Goal: Book appointment/travel/reservation

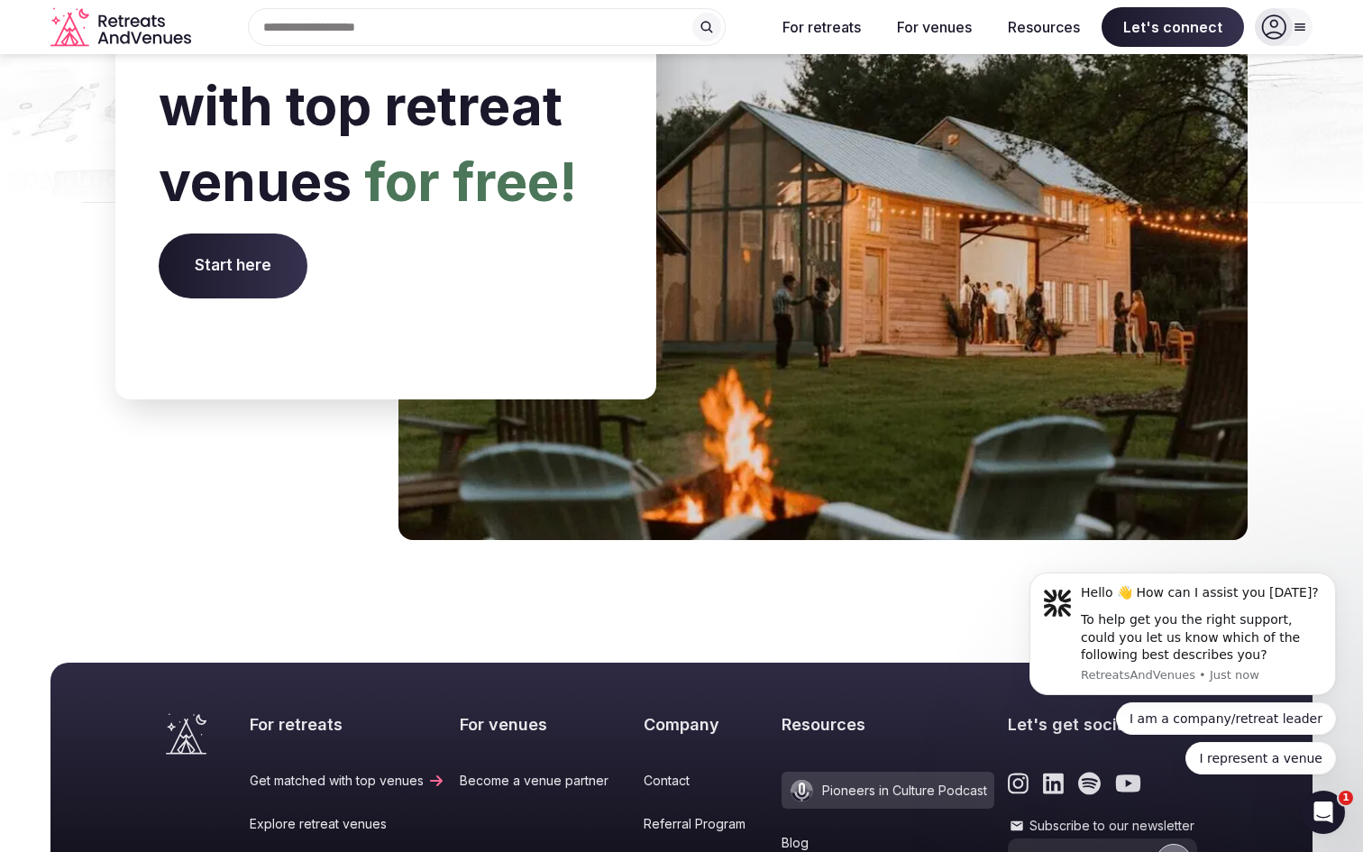
scroll to position [7076, 0]
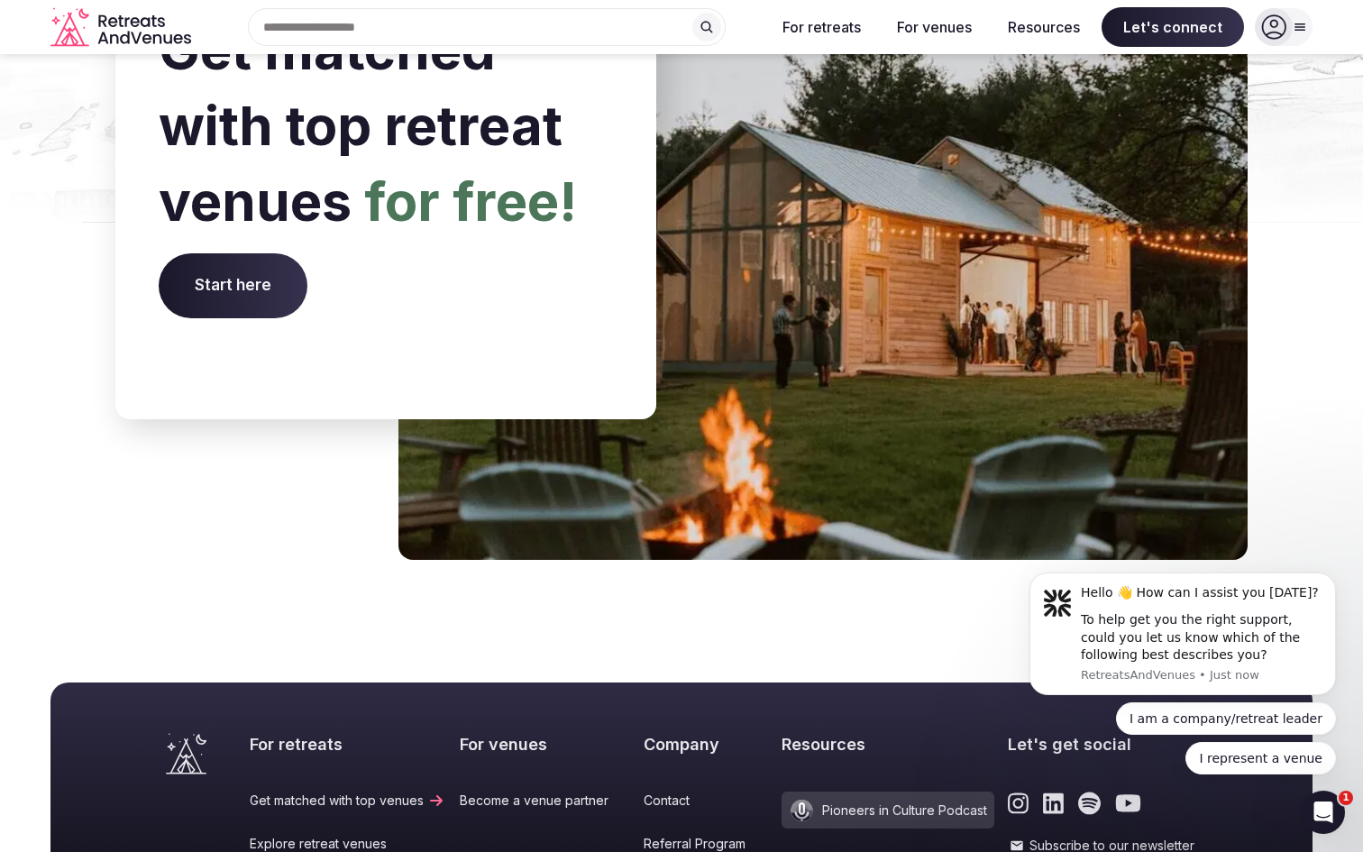
click at [203, 253] on span "Start here" at bounding box center [233, 285] width 149 height 65
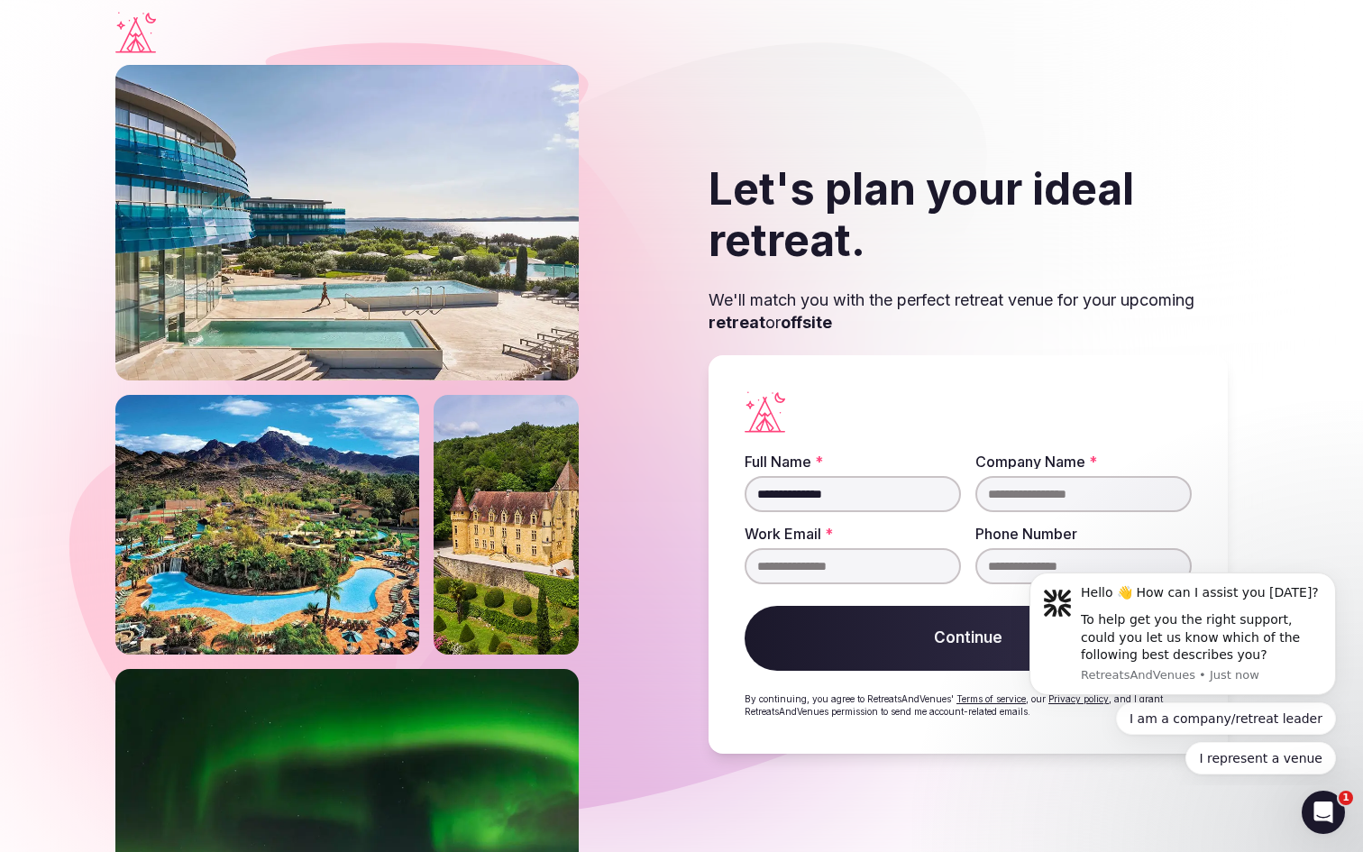
type input "**********"
click at [918, 642] on button "Continue" at bounding box center [967, 638] width 447 height 65
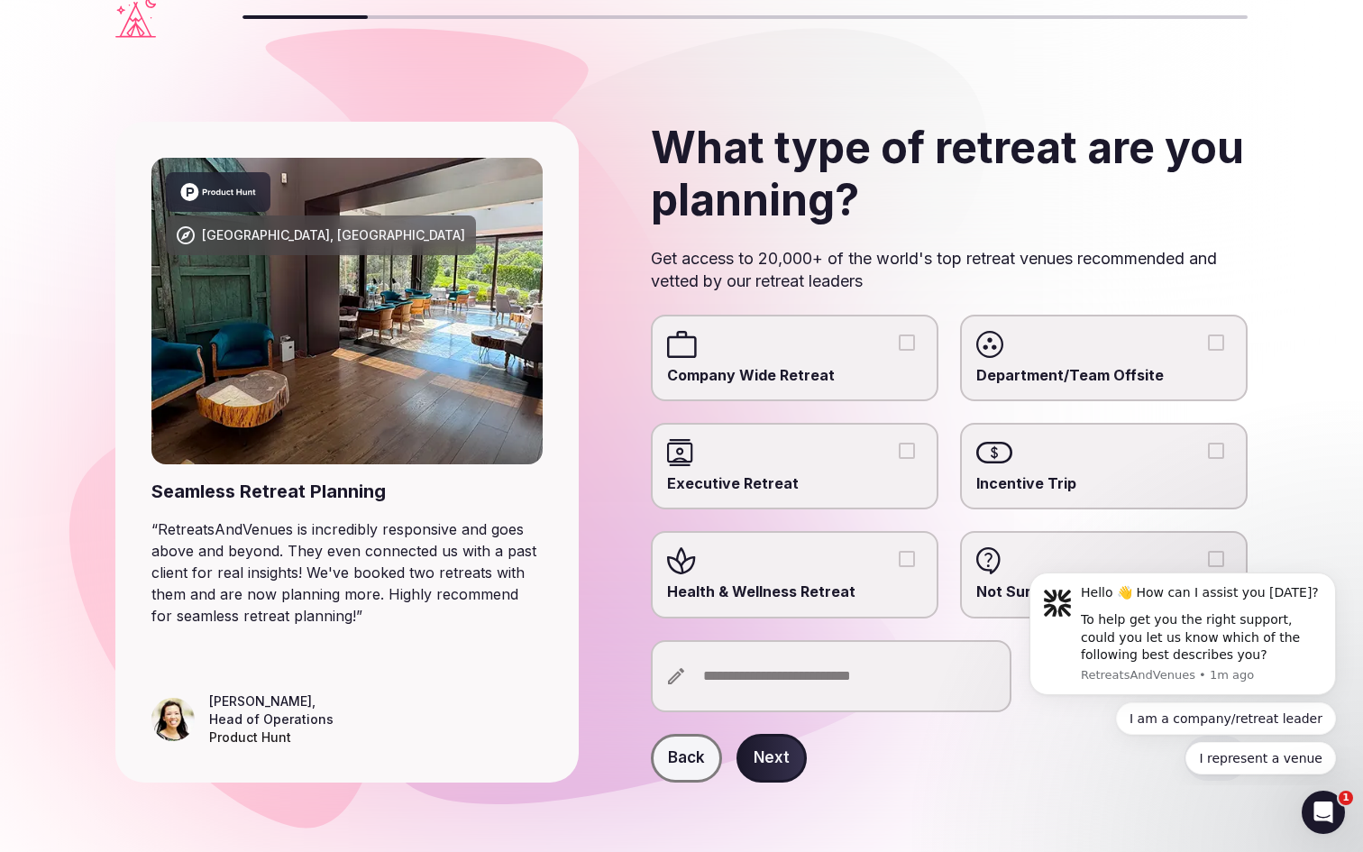
scroll to position [14, 0]
click at [907, 676] on input "text" at bounding box center [831, 677] width 361 height 72
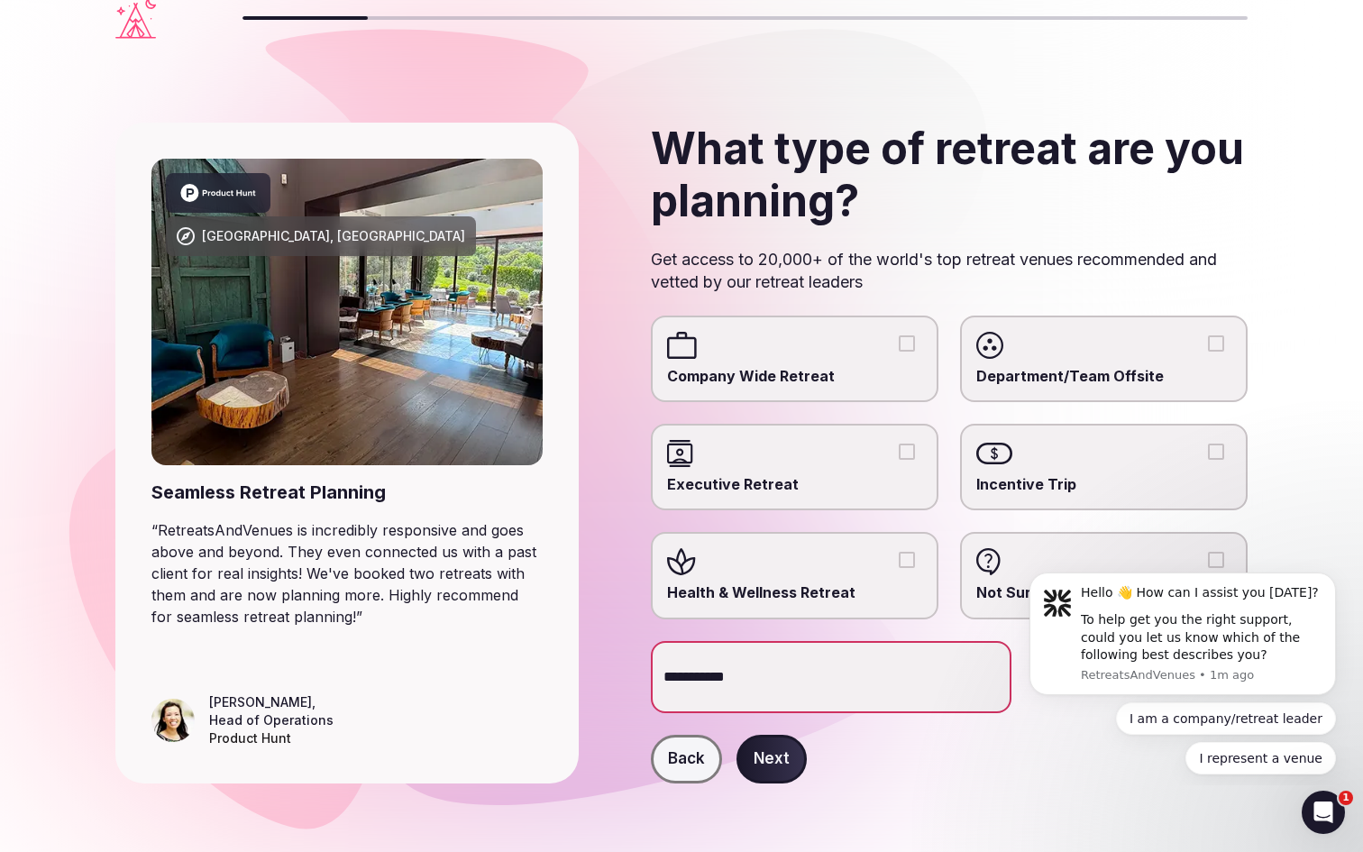
type input "**********"
click at [770, 765] on button "Next" at bounding box center [771, 759] width 70 height 49
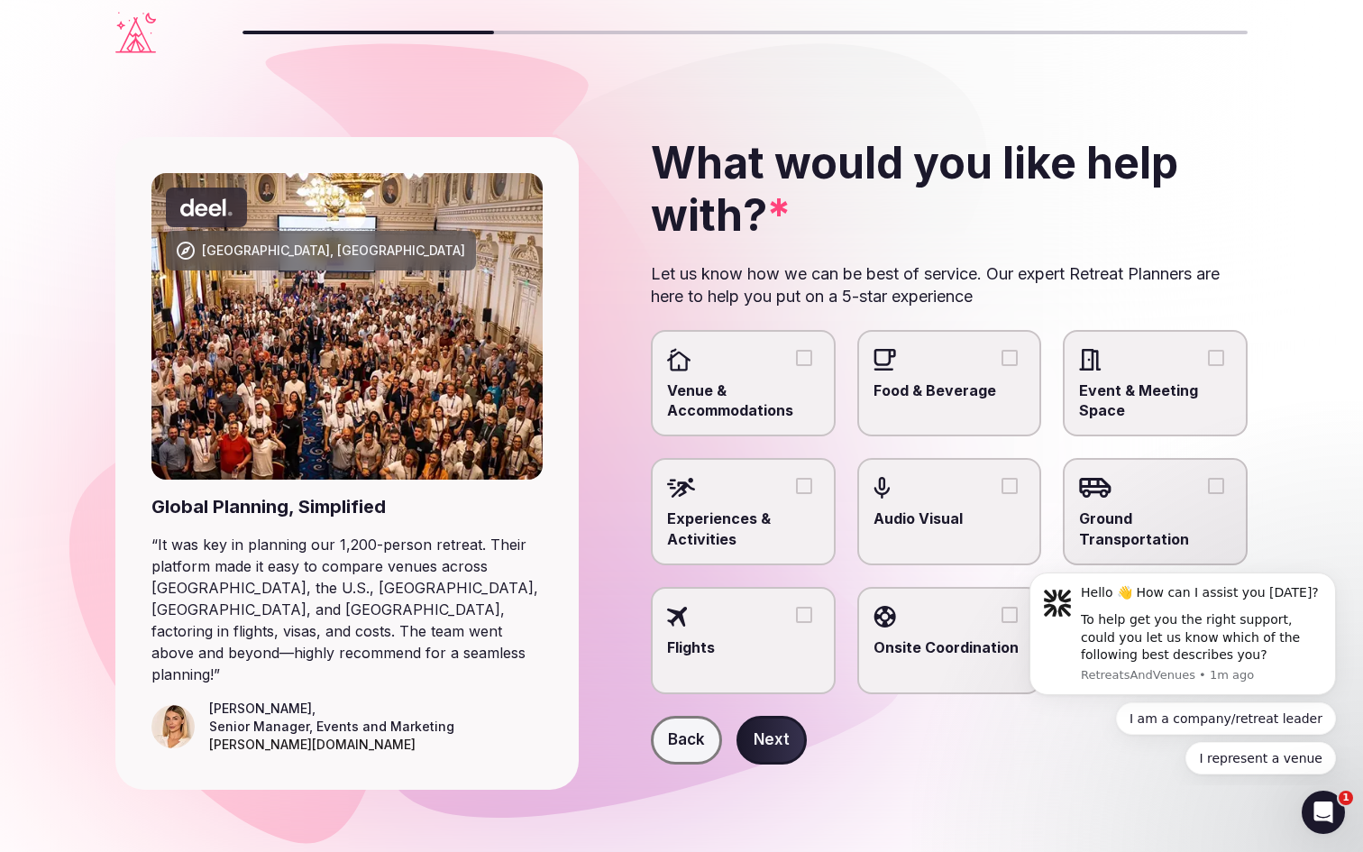
click at [762, 435] on div "Venue & Accommodations Food & Beverage Event & Meeting Space Experiences & Acti…" at bounding box center [949, 512] width 597 height 364
click at [760, 384] on span "Venue & Accommodations" at bounding box center [743, 400] width 152 height 41
click at [796, 366] on button "Venue & Accommodations" at bounding box center [804, 358] width 16 height 16
click at [785, 731] on button "Next" at bounding box center [771, 740] width 70 height 49
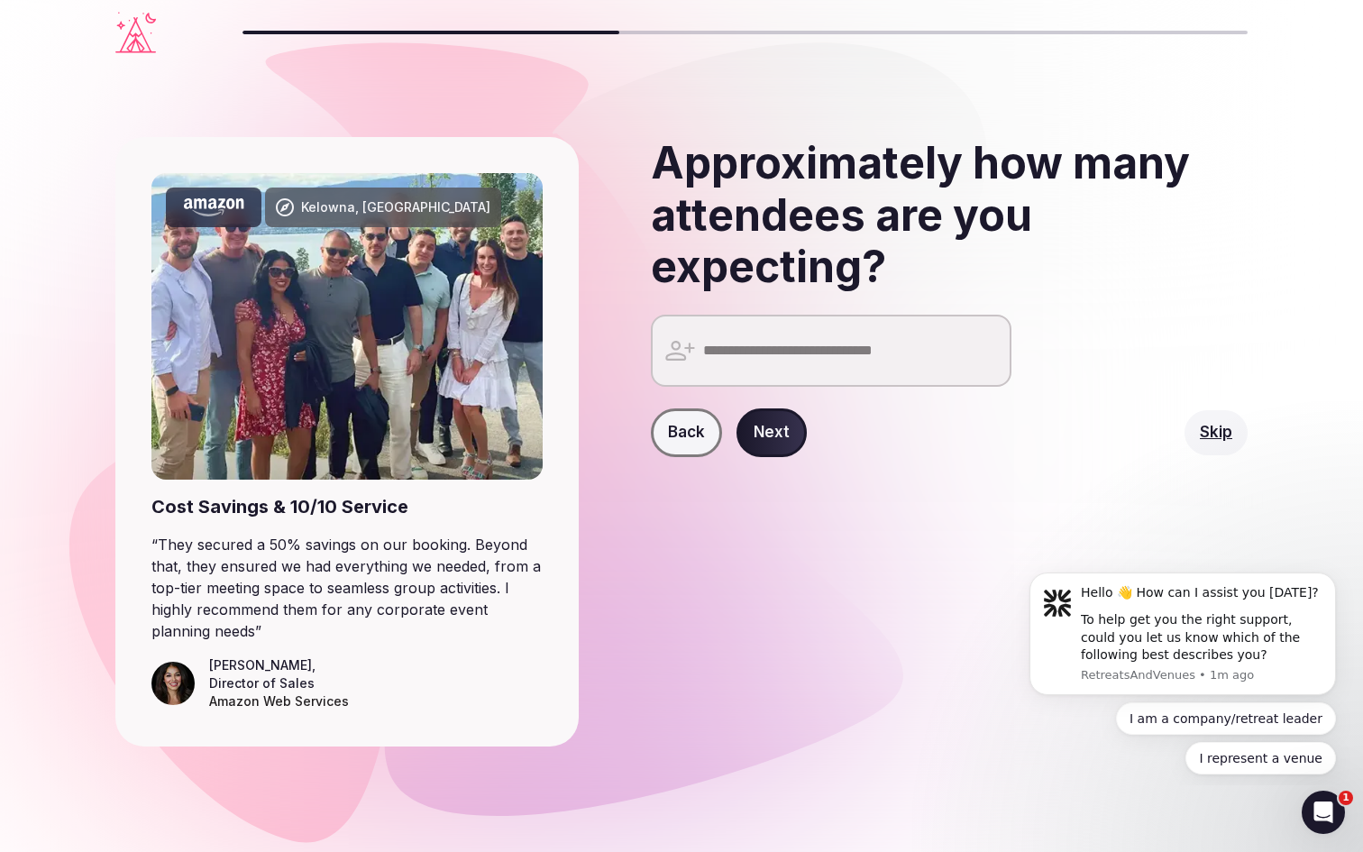
click at [855, 318] on input "number" at bounding box center [831, 351] width 361 height 72
type input "**"
click at [781, 442] on button "Next" at bounding box center [771, 432] width 70 height 49
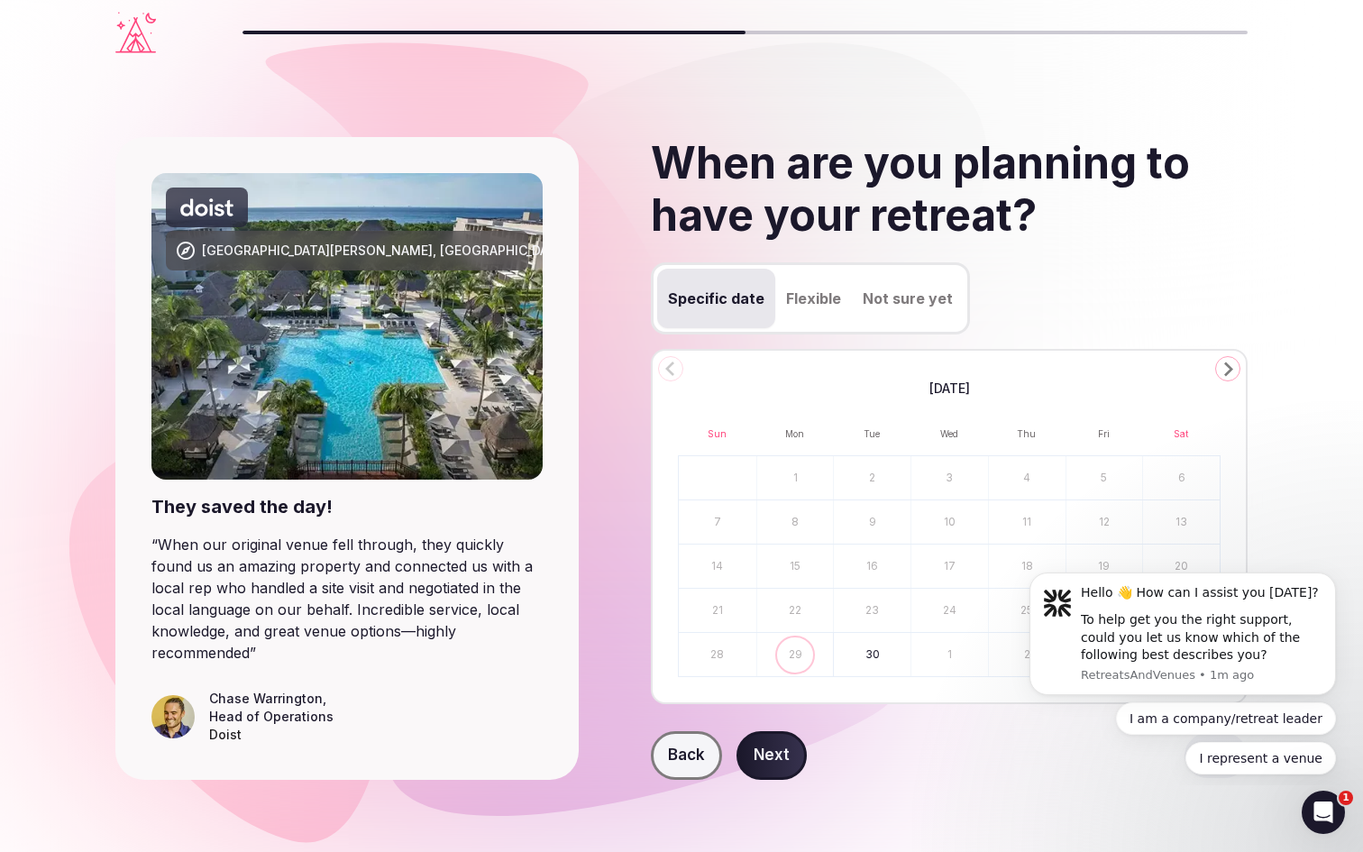
click at [1221, 368] on icon "Go to the Next Month" at bounding box center [1228, 369] width 22 height 22
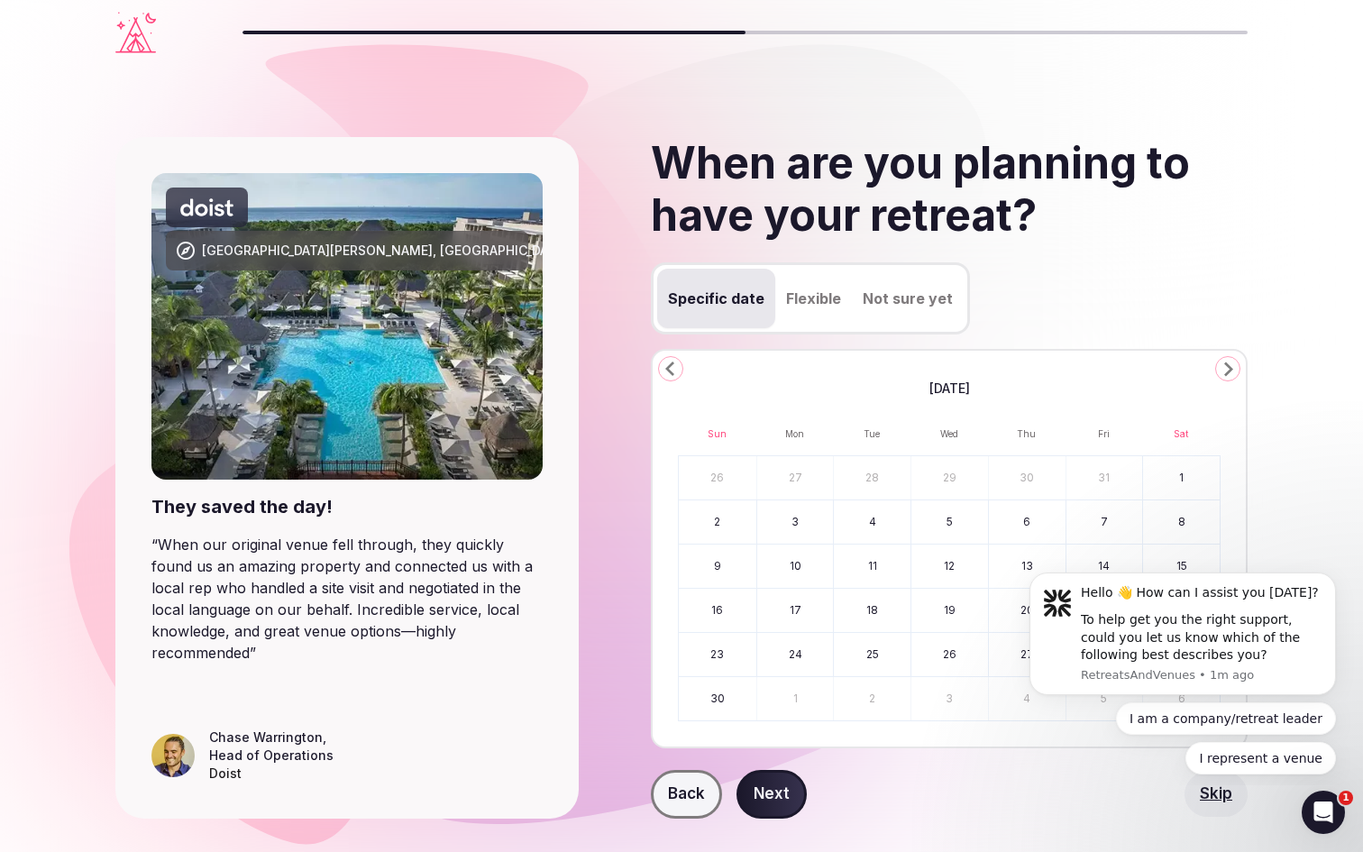
click at [1221, 368] on icon "Go to the Next Month" at bounding box center [1228, 369] width 22 height 22
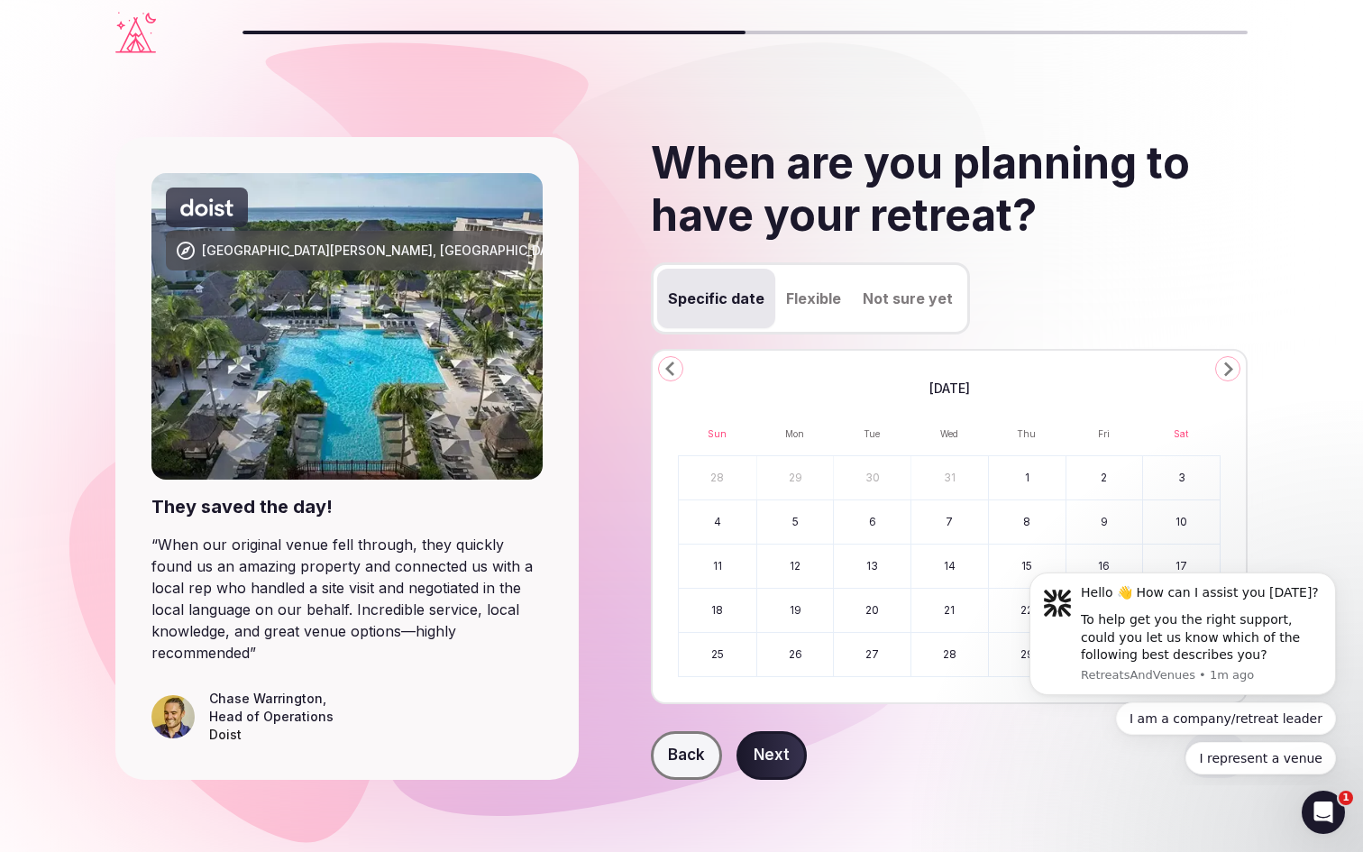
click at [1221, 368] on icon "Go to the Next Month" at bounding box center [1228, 369] width 22 height 22
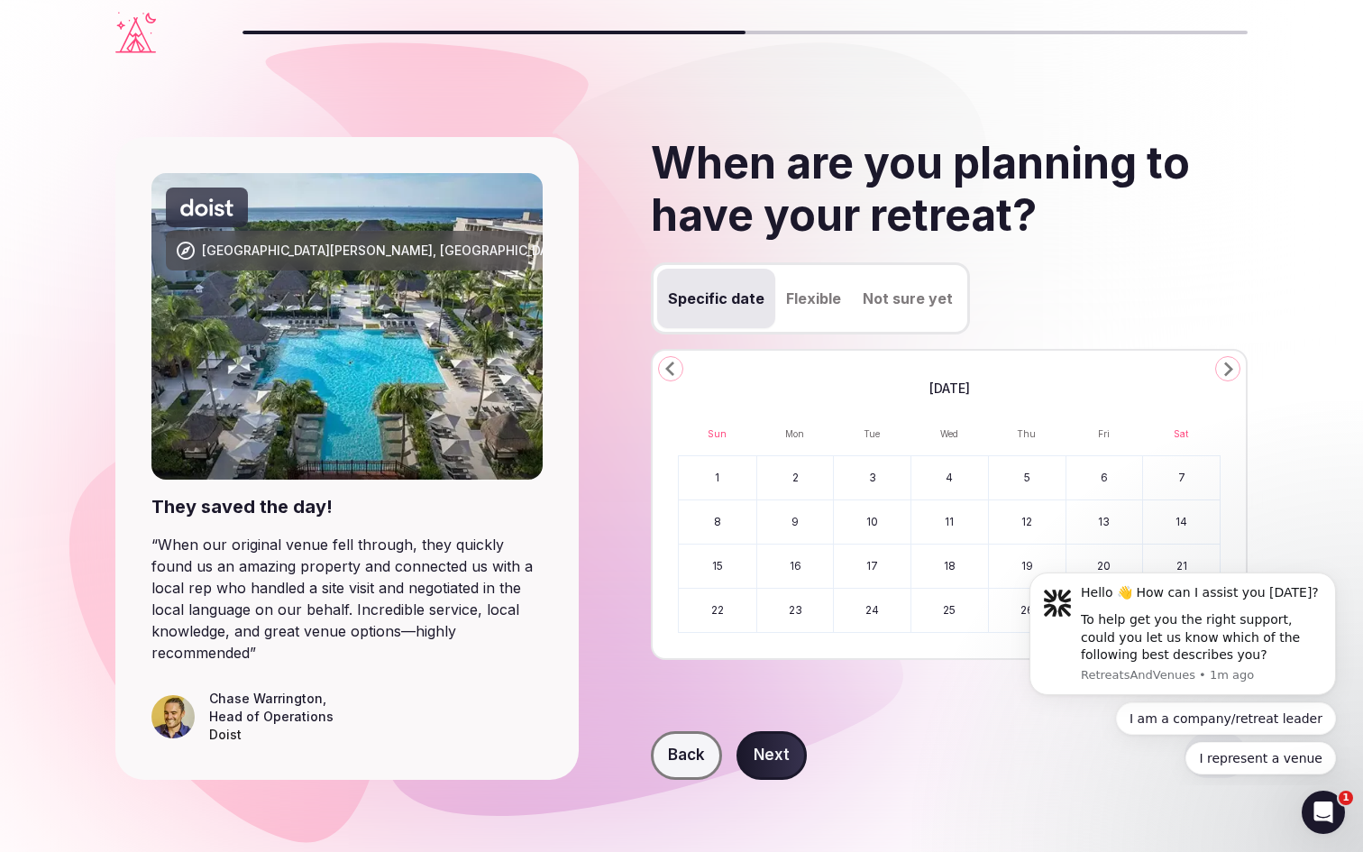
click at [1221, 368] on icon "Go to the Next Month" at bounding box center [1228, 369] width 22 height 22
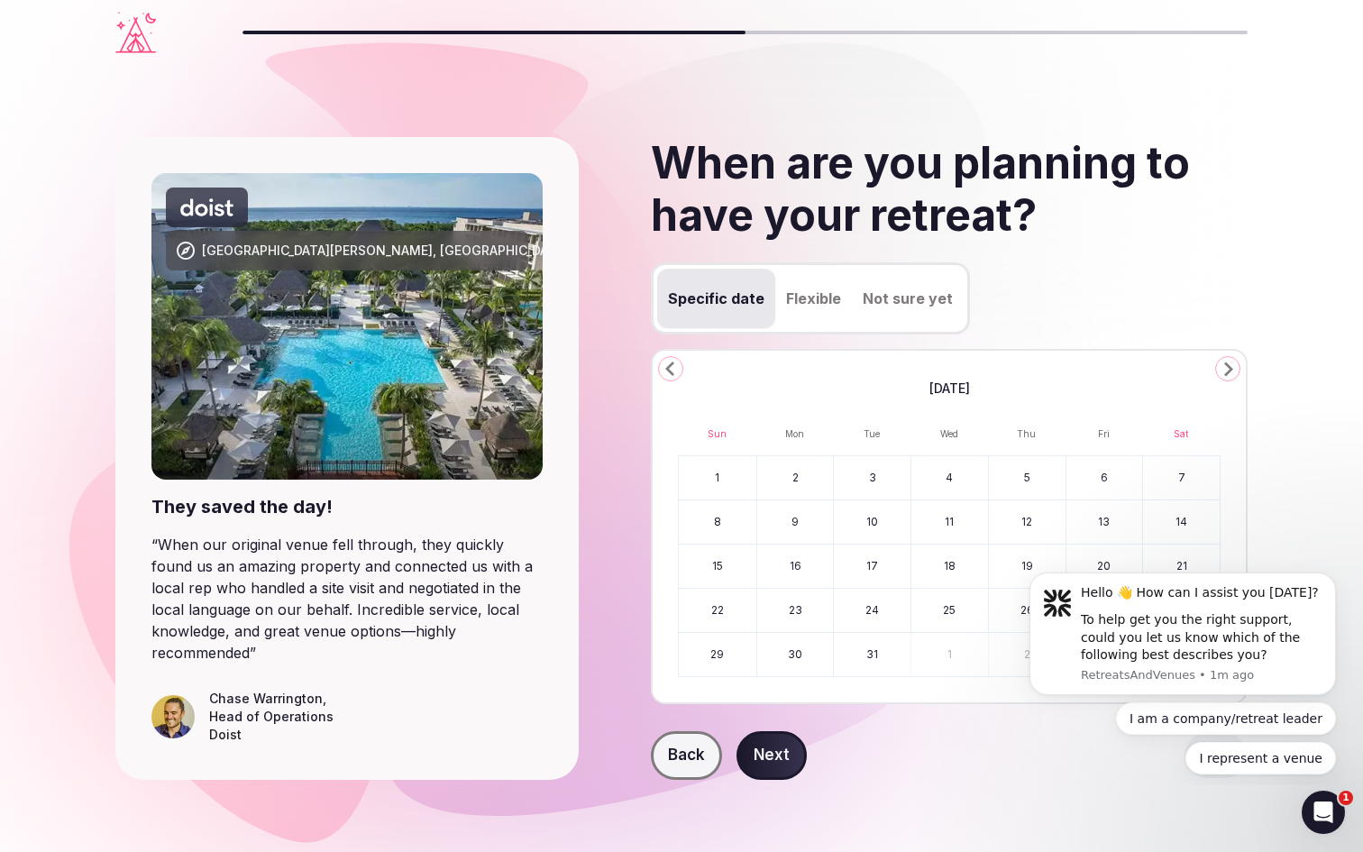
click at [1221, 368] on icon "Go to the Next Month" at bounding box center [1228, 369] width 22 height 22
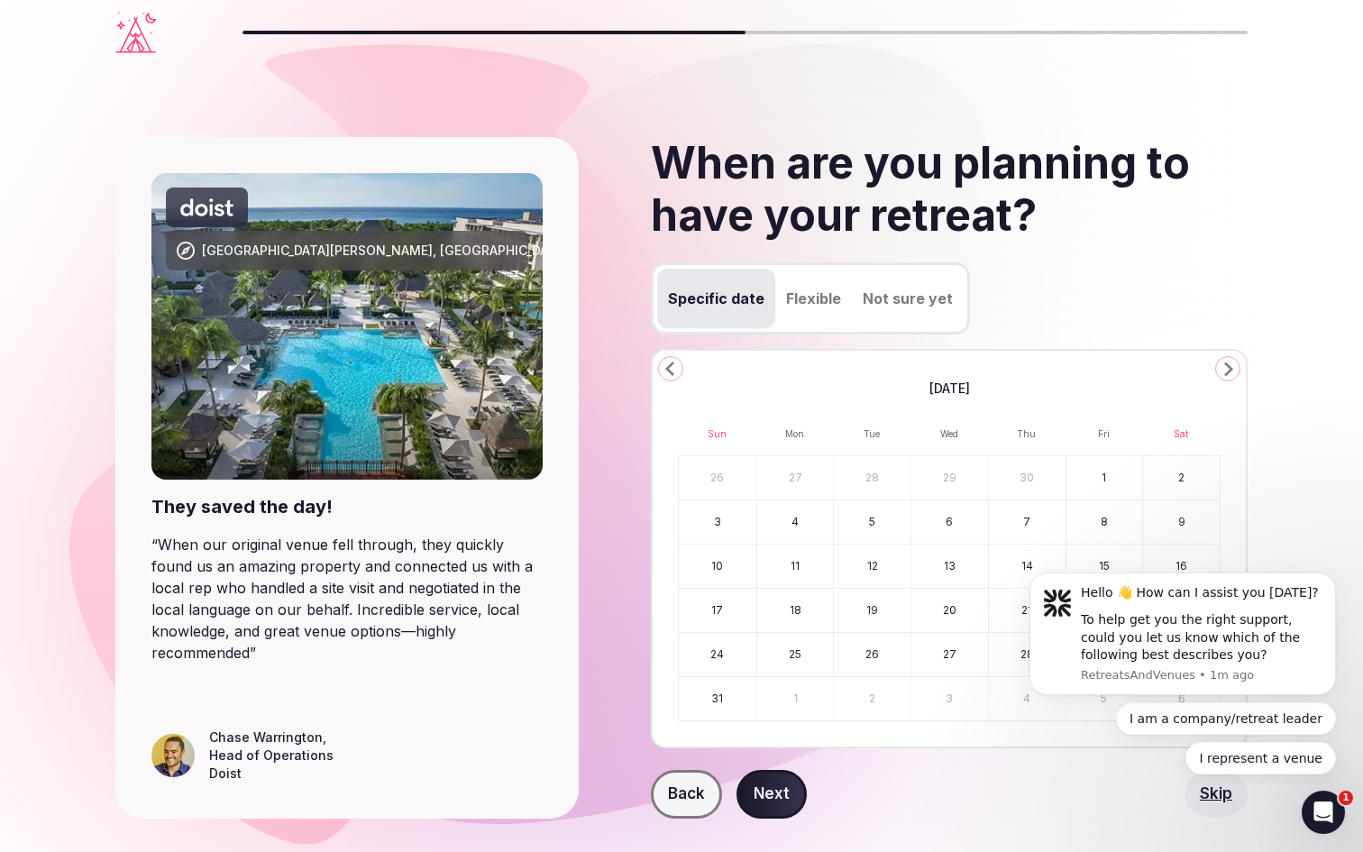
click at [1221, 368] on icon "Go to the Next Month" at bounding box center [1228, 369] width 22 height 22
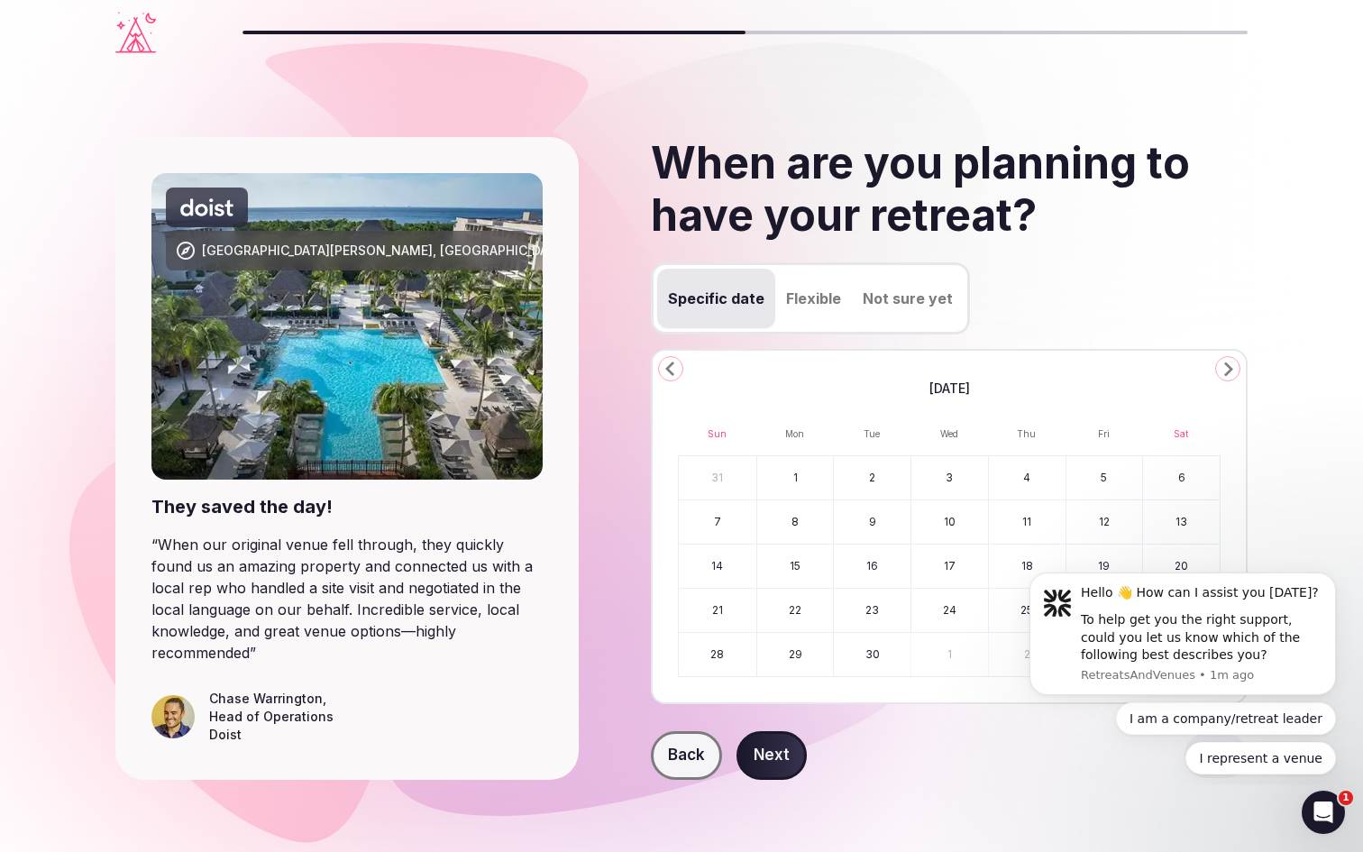
click at [1179, 477] on button "6" at bounding box center [1181, 477] width 77 height 43
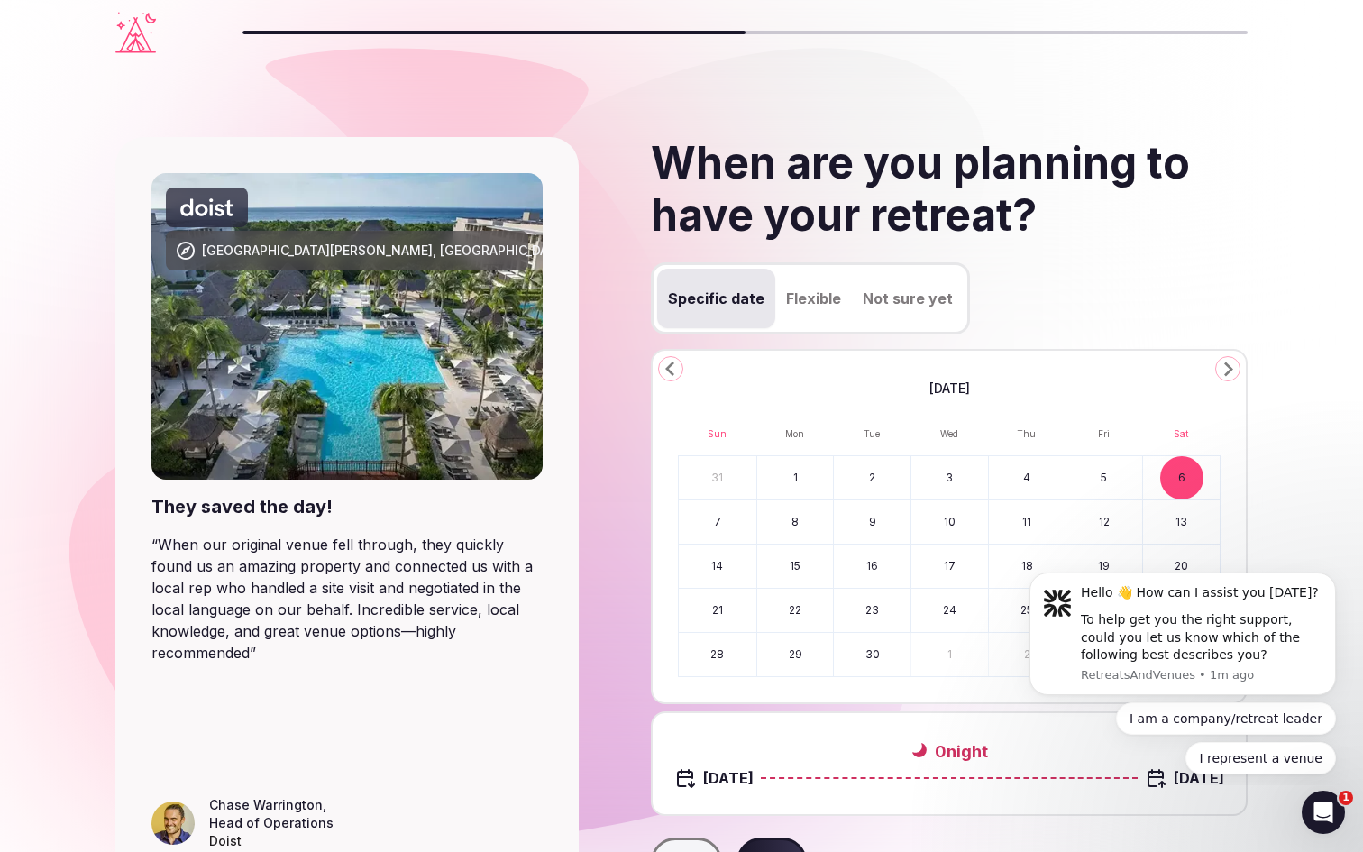
click at [725, 562] on button "14" at bounding box center [718, 565] width 78 height 43
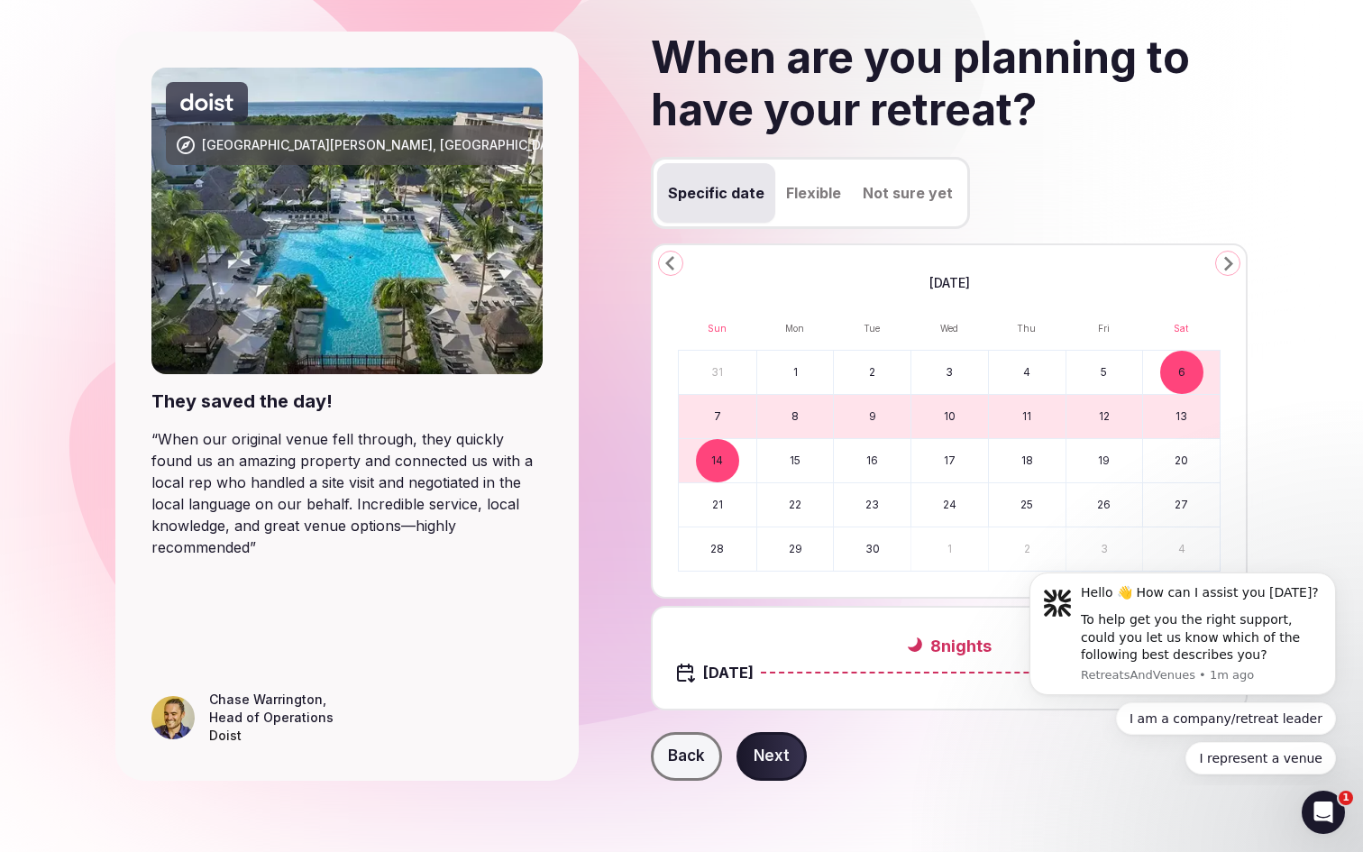
scroll to position [105, 0]
click at [788, 745] on button "Next" at bounding box center [771, 757] width 70 height 49
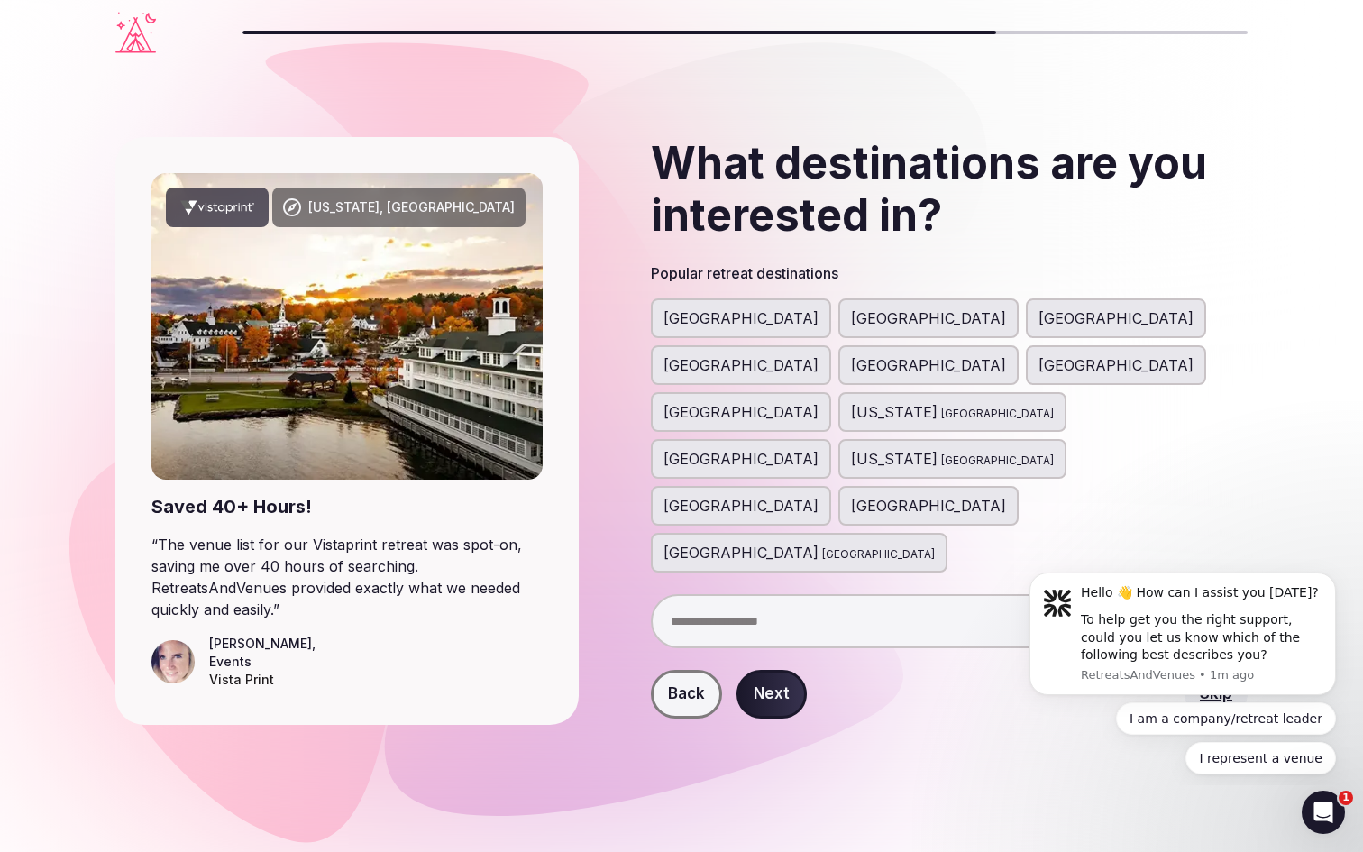
click at [781, 594] on input "text" at bounding box center [949, 621] width 597 height 54
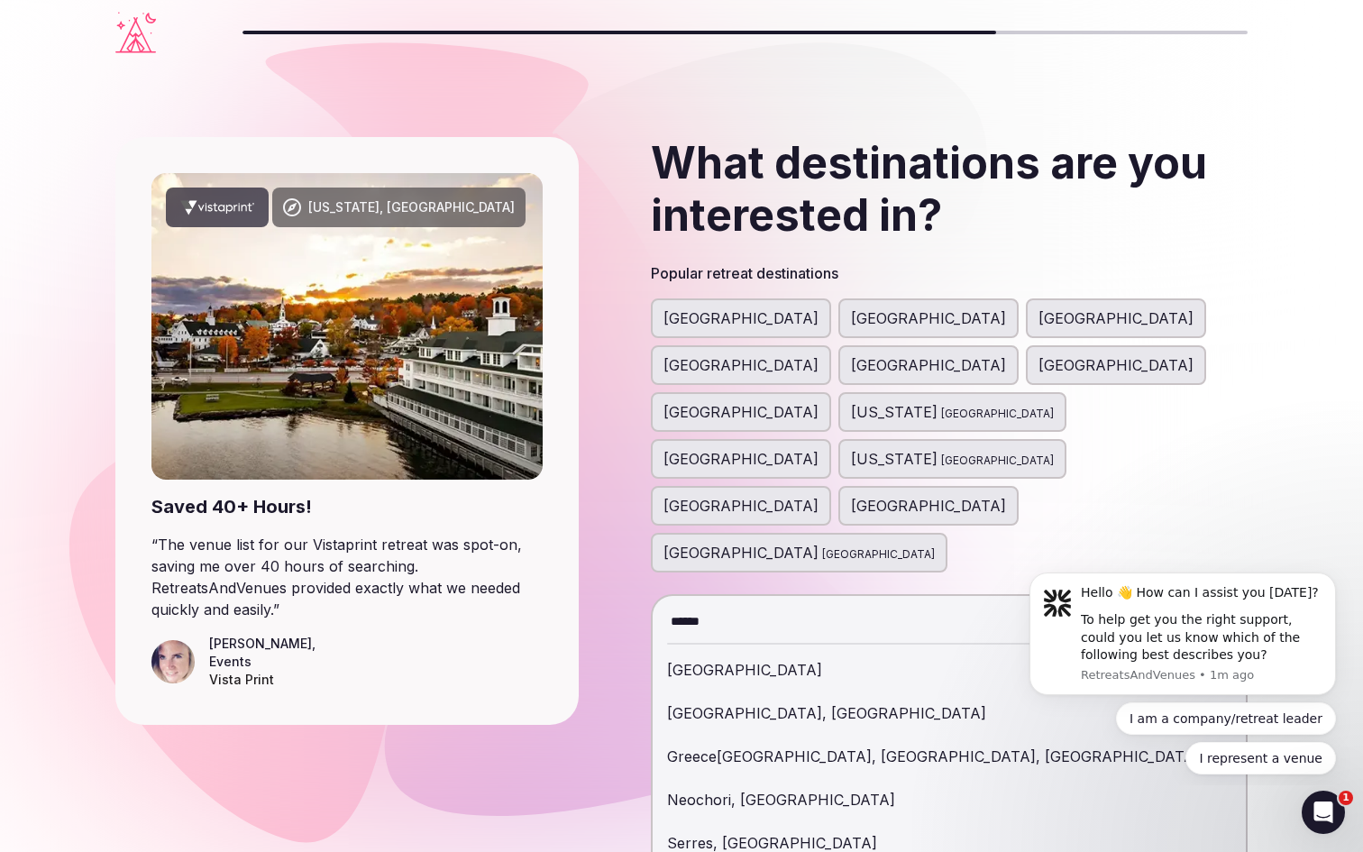
type input "******"
click at [706, 648] on div "[GEOGRAPHIC_DATA]" at bounding box center [949, 669] width 564 height 43
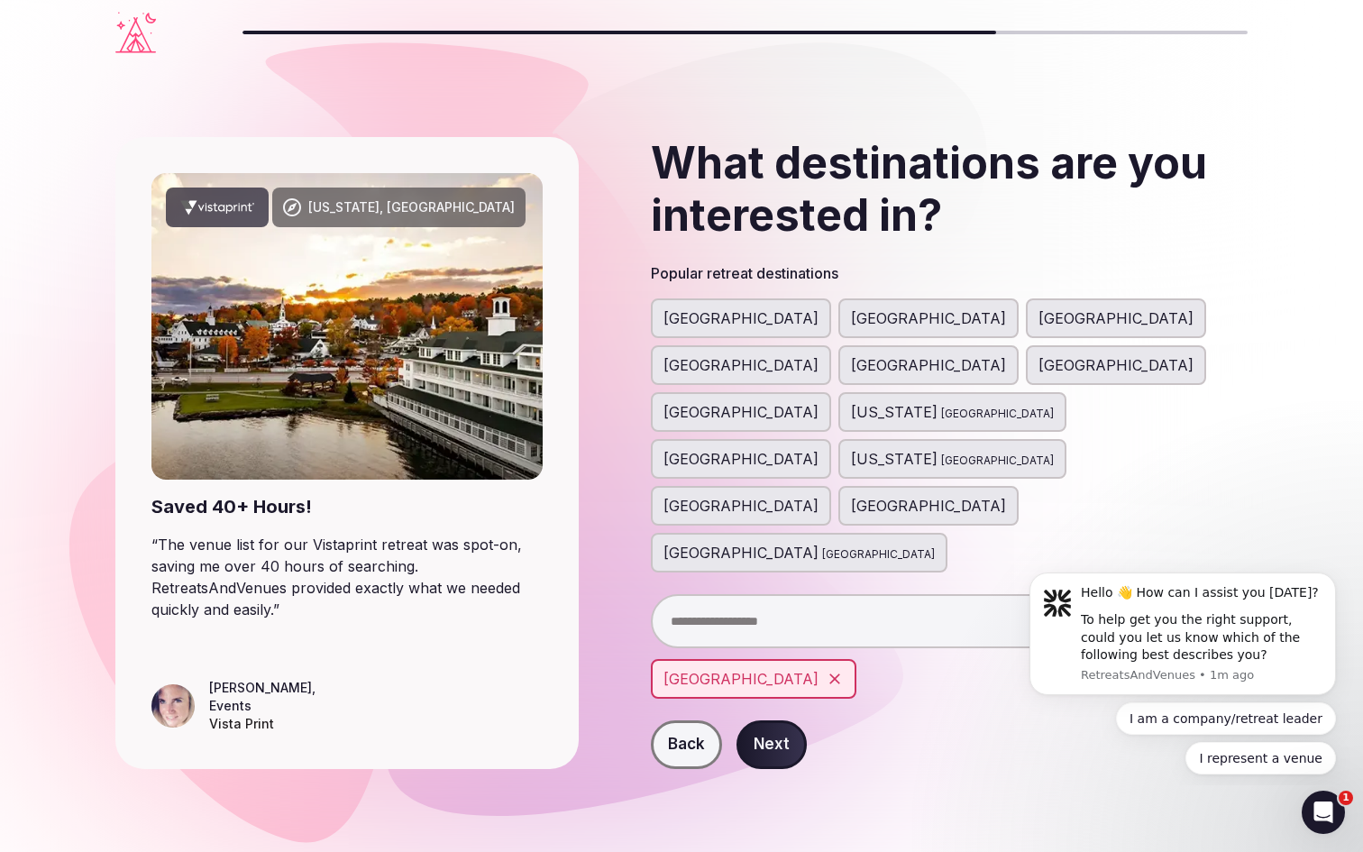
click at [684, 495] on span "[GEOGRAPHIC_DATA]" at bounding box center [740, 506] width 155 height 22
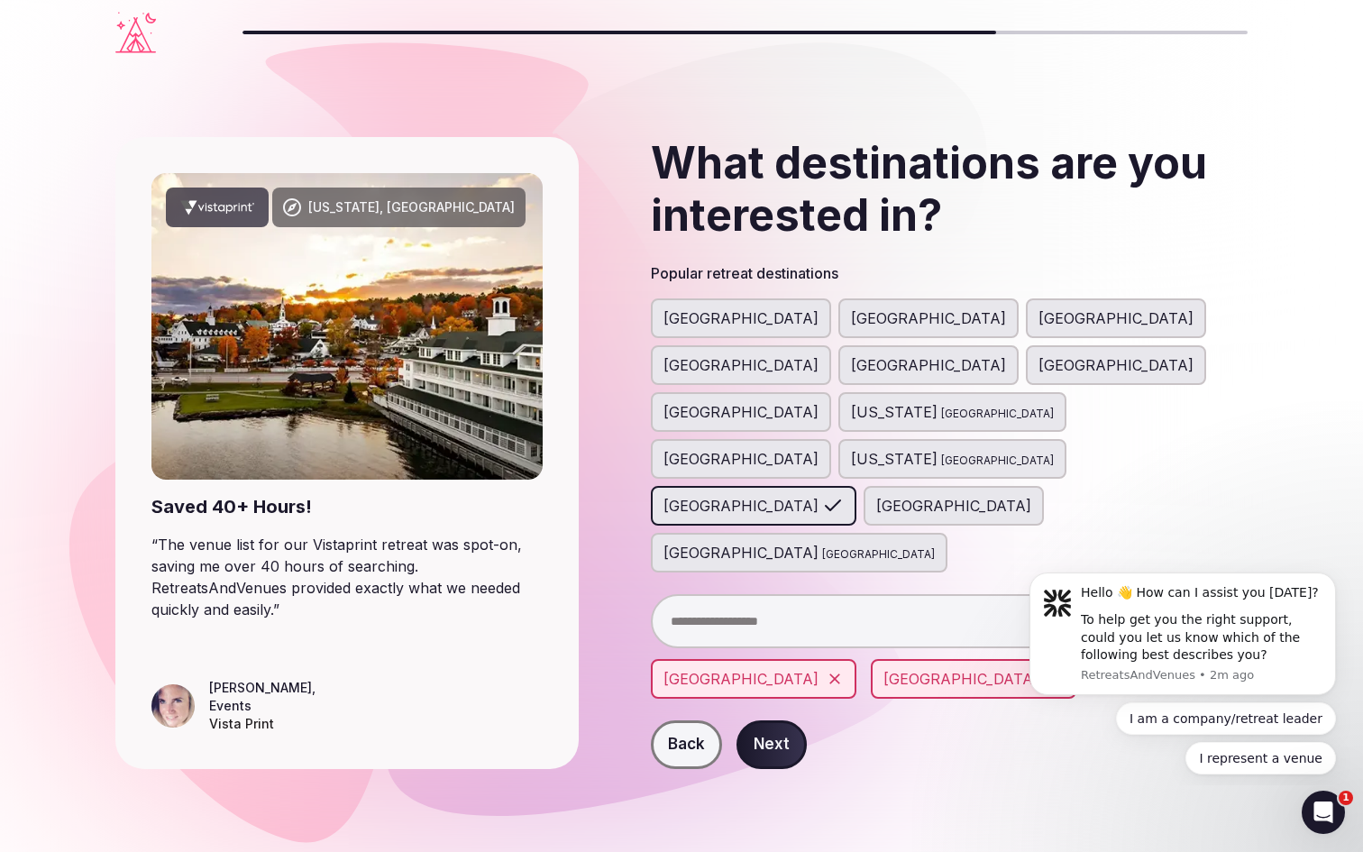
click at [818, 354] on span "[GEOGRAPHIC_DATA]" at bounding box center [740, 365] width 155 height 22
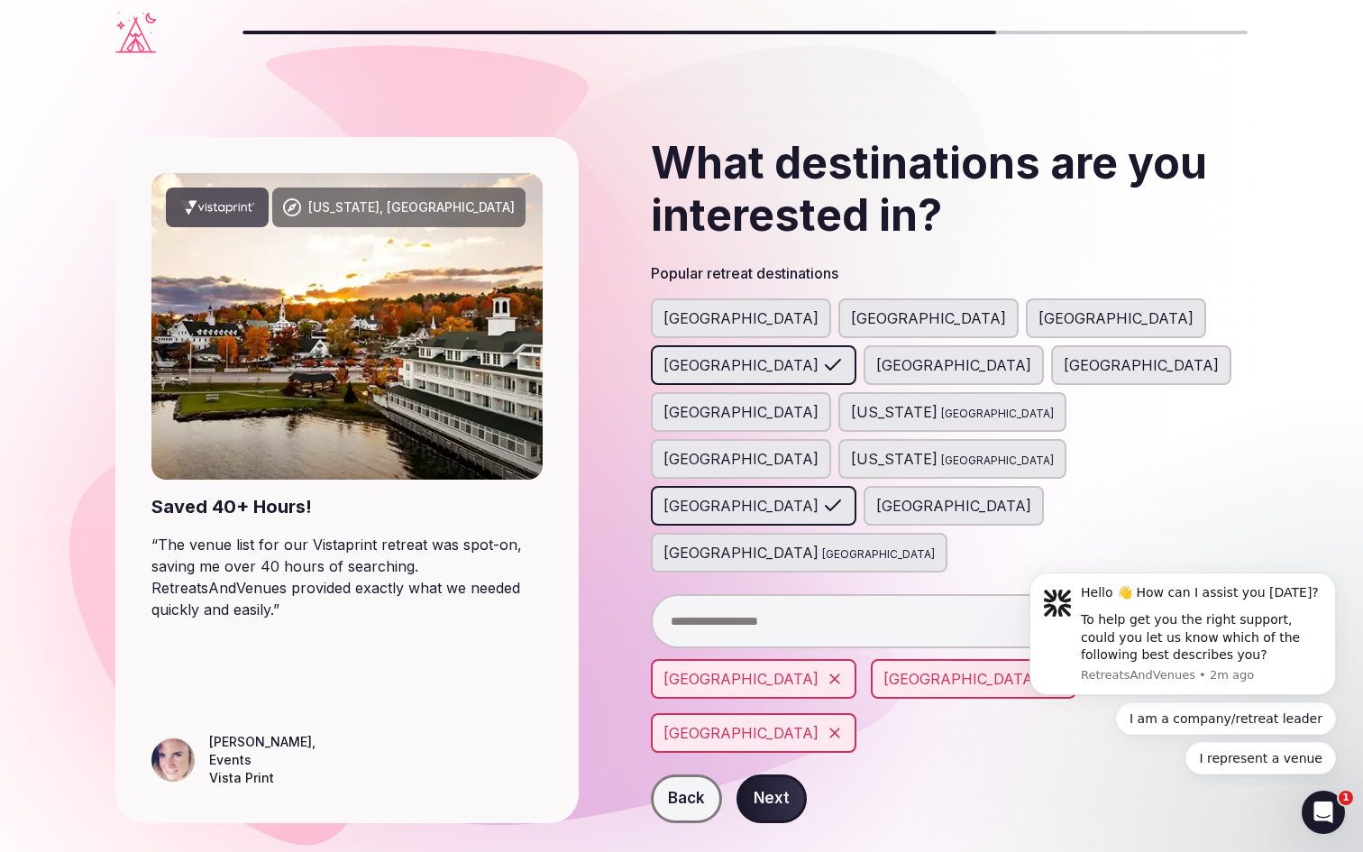
click at [1031, 354] on span "[GEOGRAPHIC_DATA]" at bounding box center [953, 365] width 155 height 22
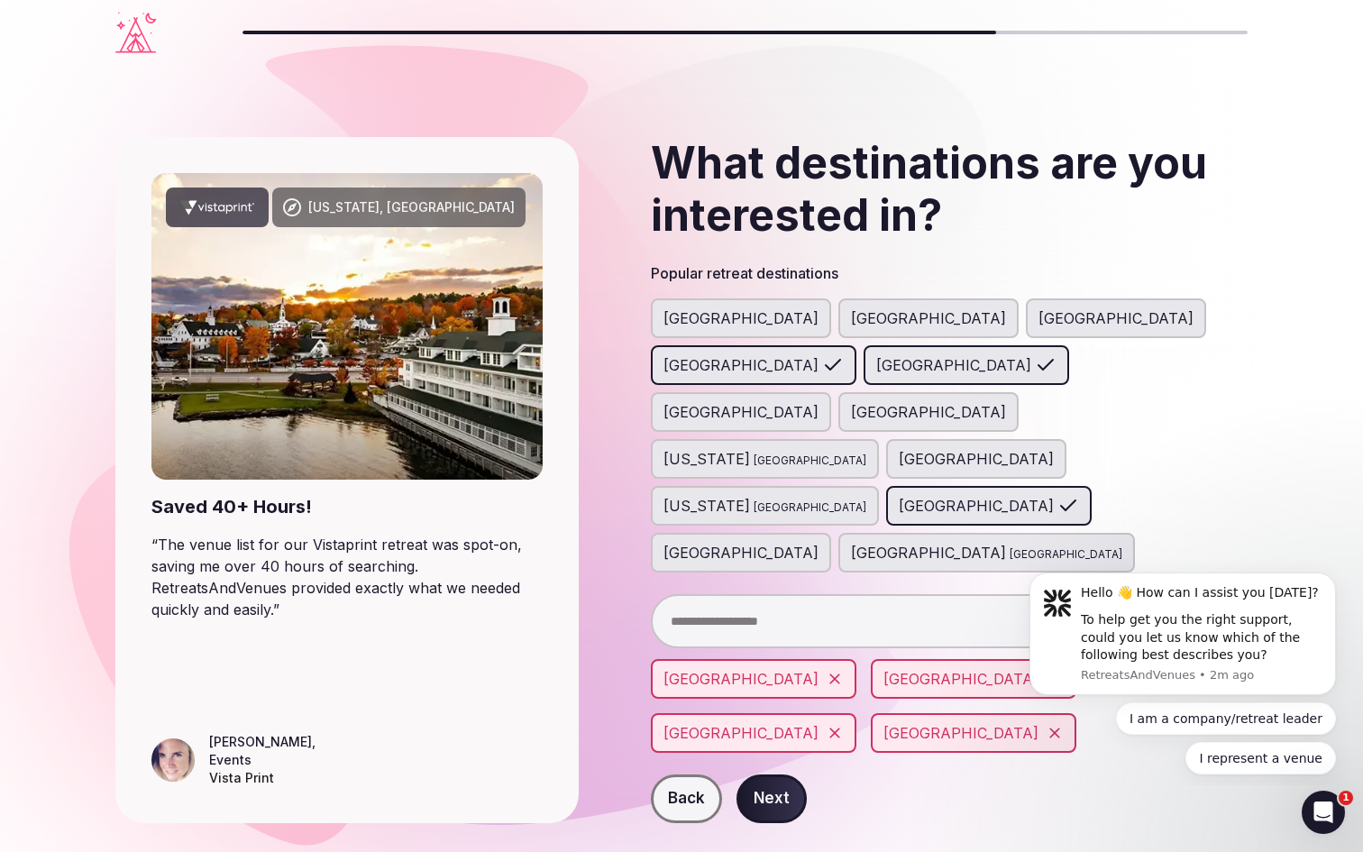
click at [775, 774] on button "Next" at bounding box center [771, 798] width 70 height 49
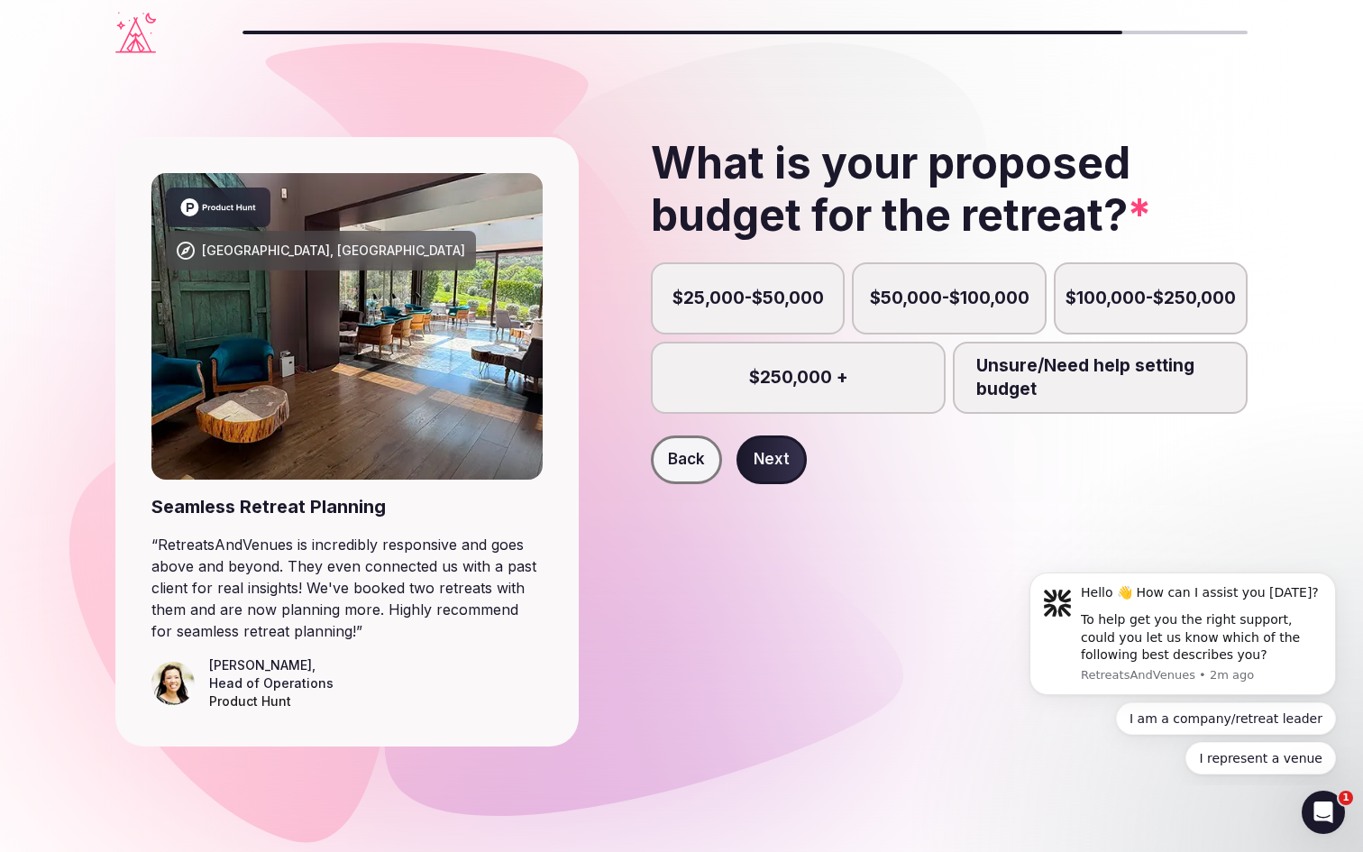
click at [721, 309] on label "$25,000-$50,000" at bounding box center [748, 298] width 194 height 72
click at [747, 309] on button "$25,000-$50,000" at bounding box center [756, 308] width 18 height 18
click at [767, 445] on button "Next" at bounding box center [771, 459] width 70 height 49
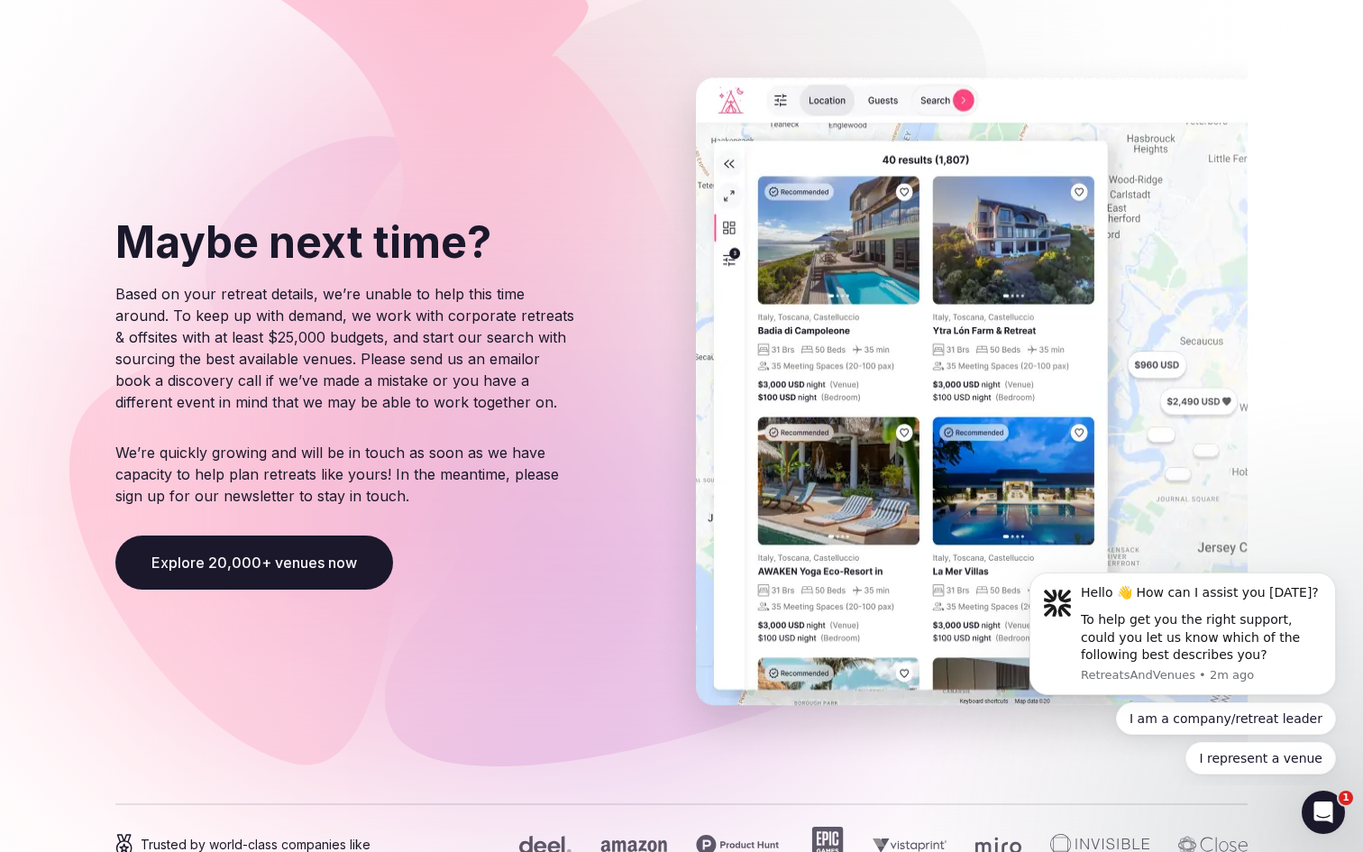
scroll to position [95, 0]
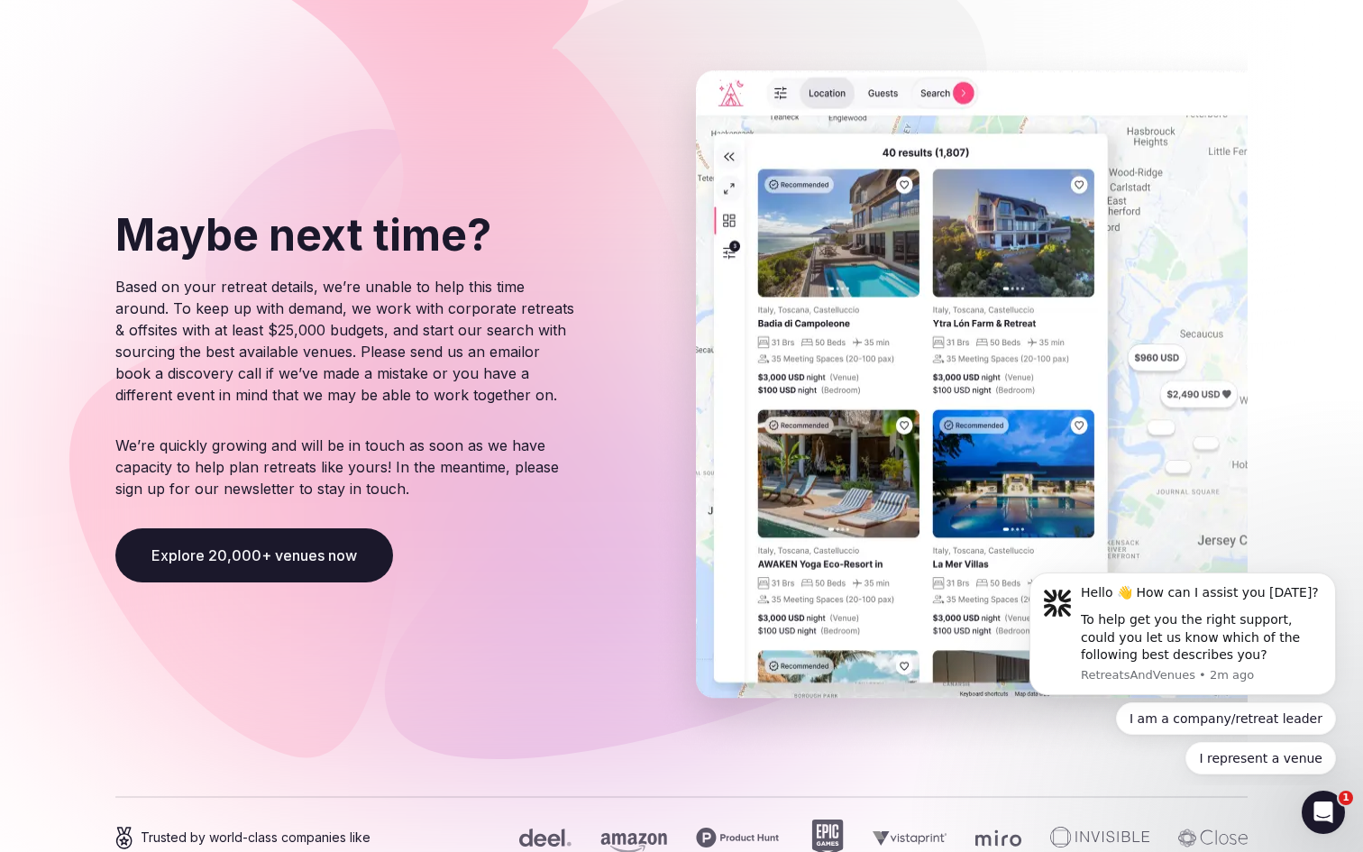
click at [368, 567] on button "Explore 20,000+ venues now" at bounding box center [254, 555] width 278 height 54
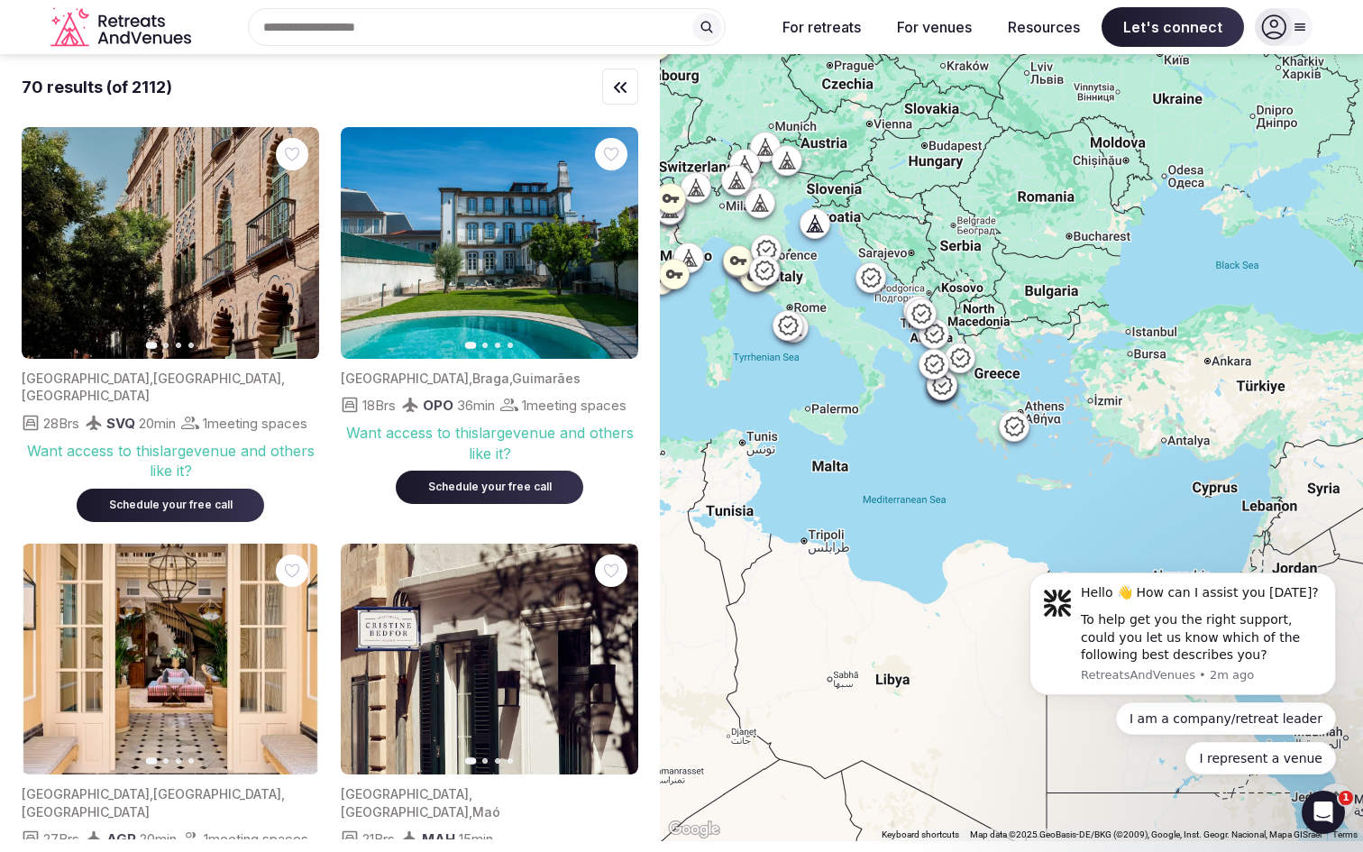
drag, startPoint x: 1049, startPoint y: 440, endPoint x: 734, endPoint y: 351, distance: 327.8
click at [734, 351] on div at bounding box center [1011, 447] width 703 height 787
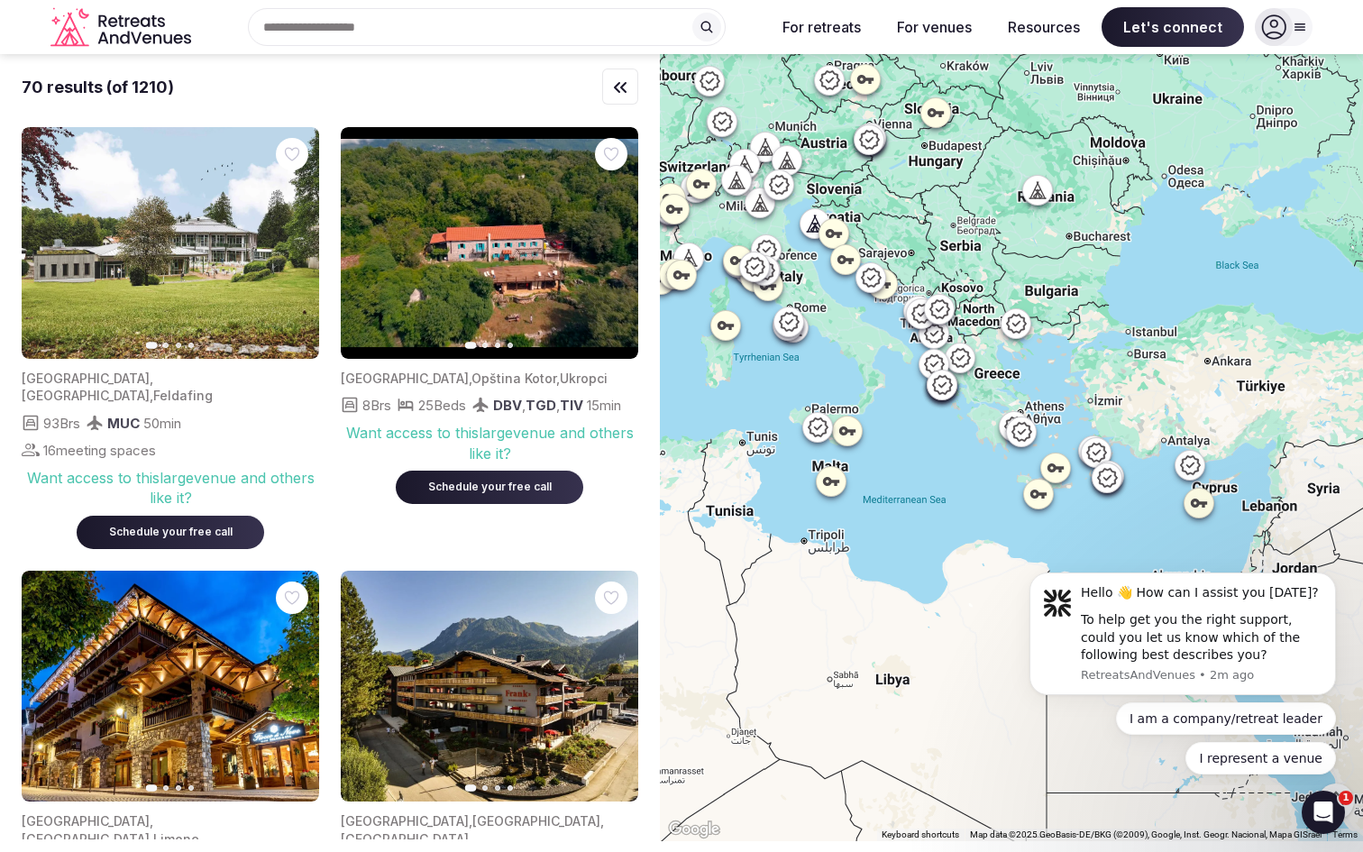
click at [1060, 471] on icon at bounding box center [1055, 466] width 16 height 9
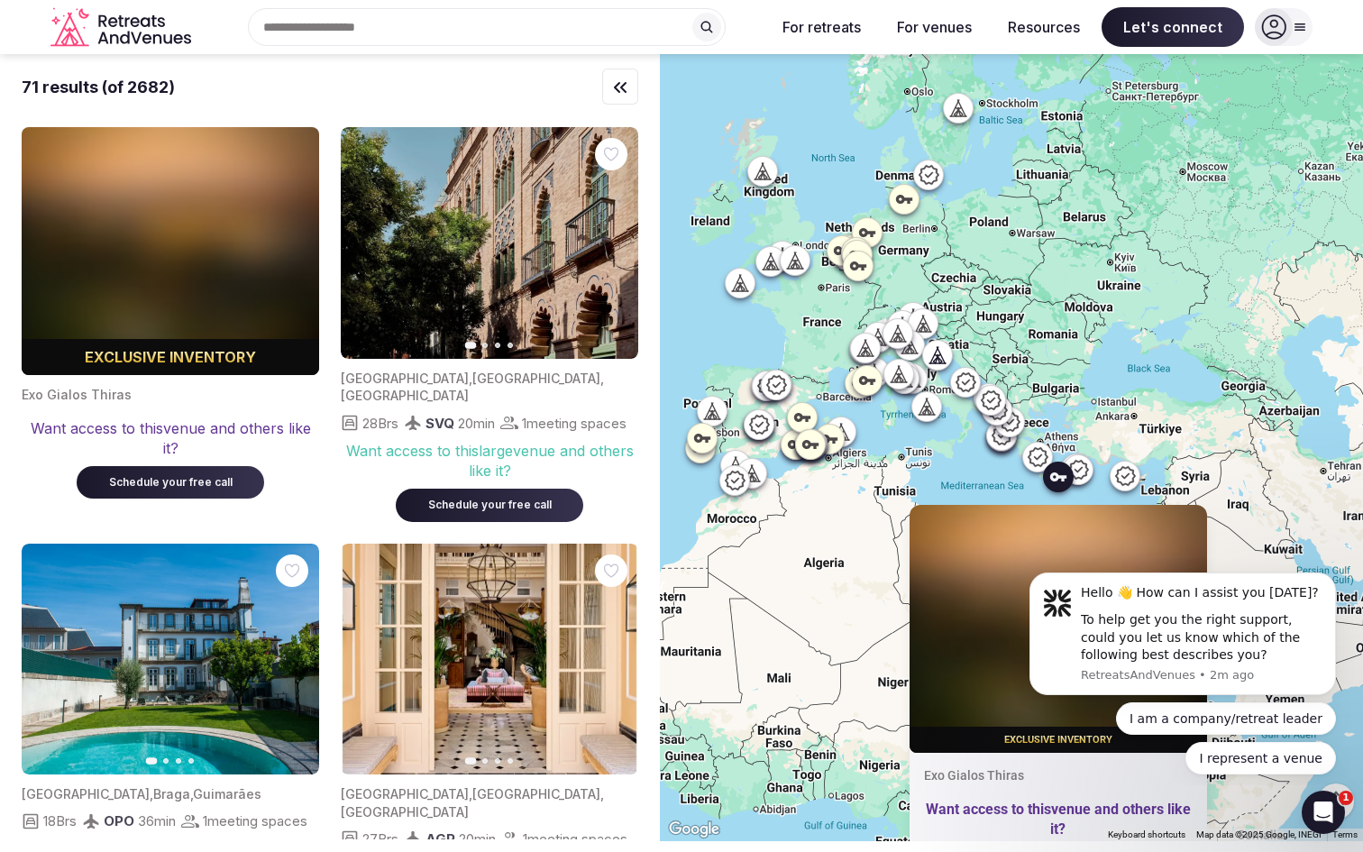
click at [1101, 406] on div "Exclusive inventory Exo Gialos Thiras Want access to this venue and others like…" at bounding box center [1011, 447] width 703 height 787
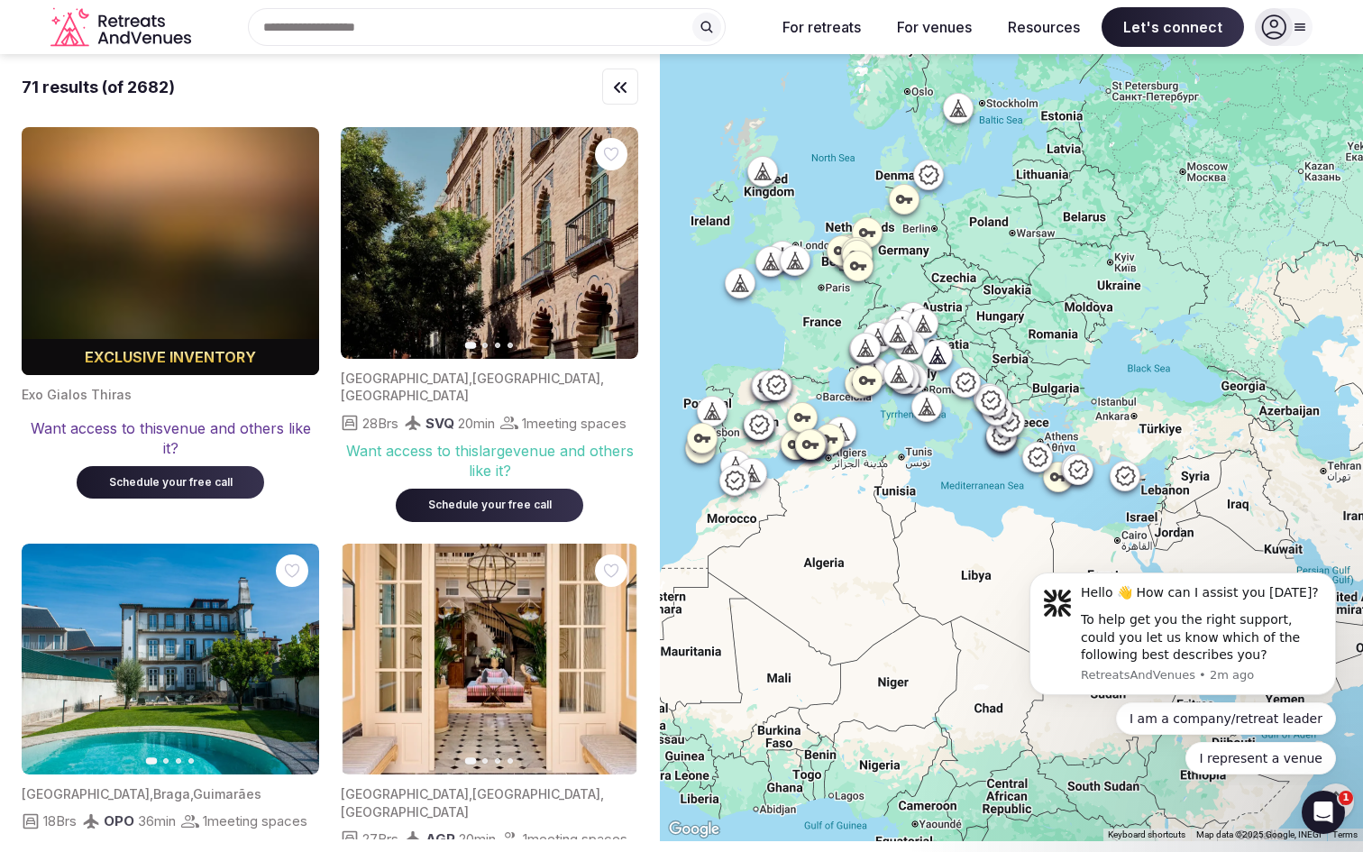
click at [1039, 459] on icon at bounding box center [1038, 456] width 22 height 22
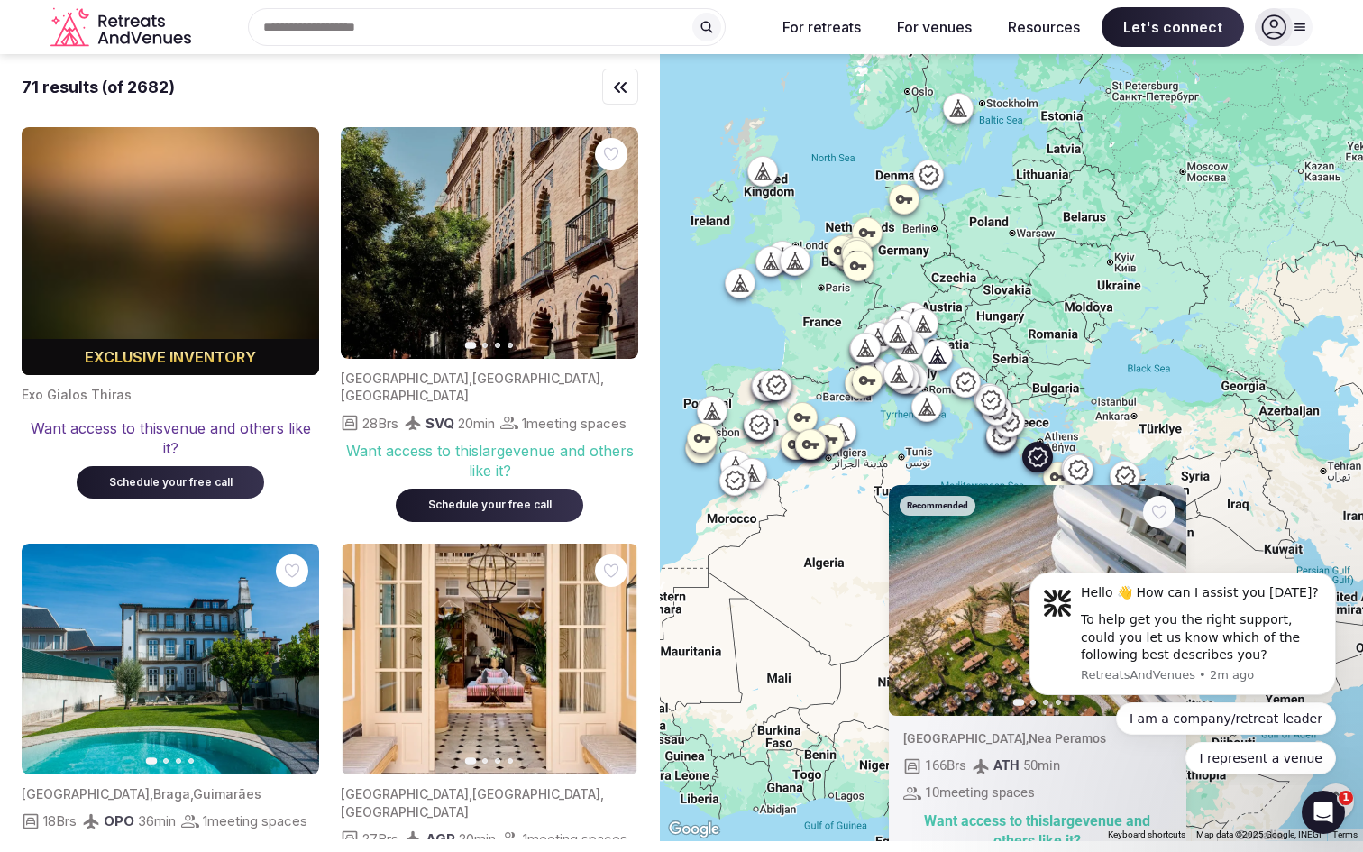
click at [1086, 466] on icon at bounding box center [1078, 469] width 20 height 19
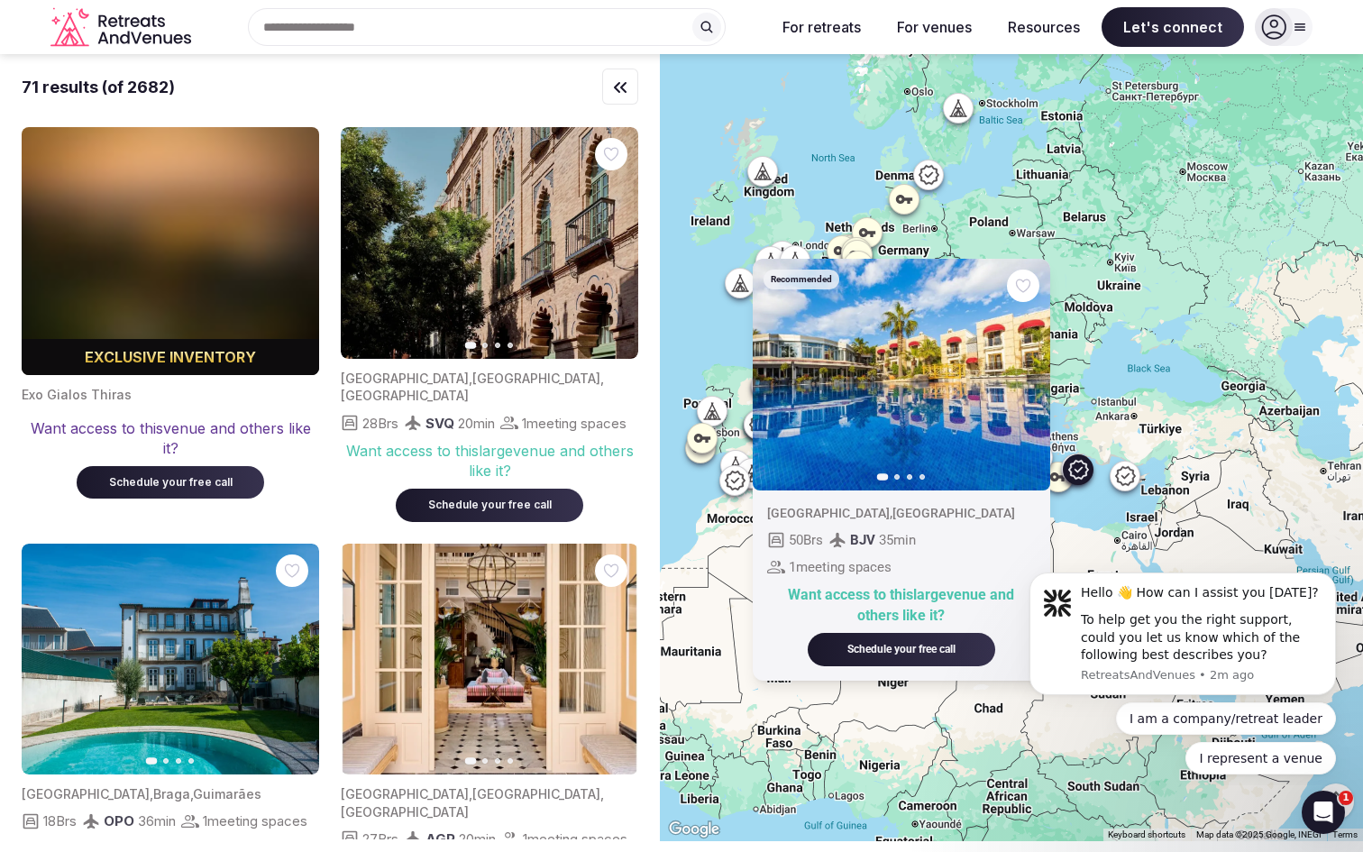
click at [1129, 483] on icon at bounding box center [1125, 475] width 20 height 19
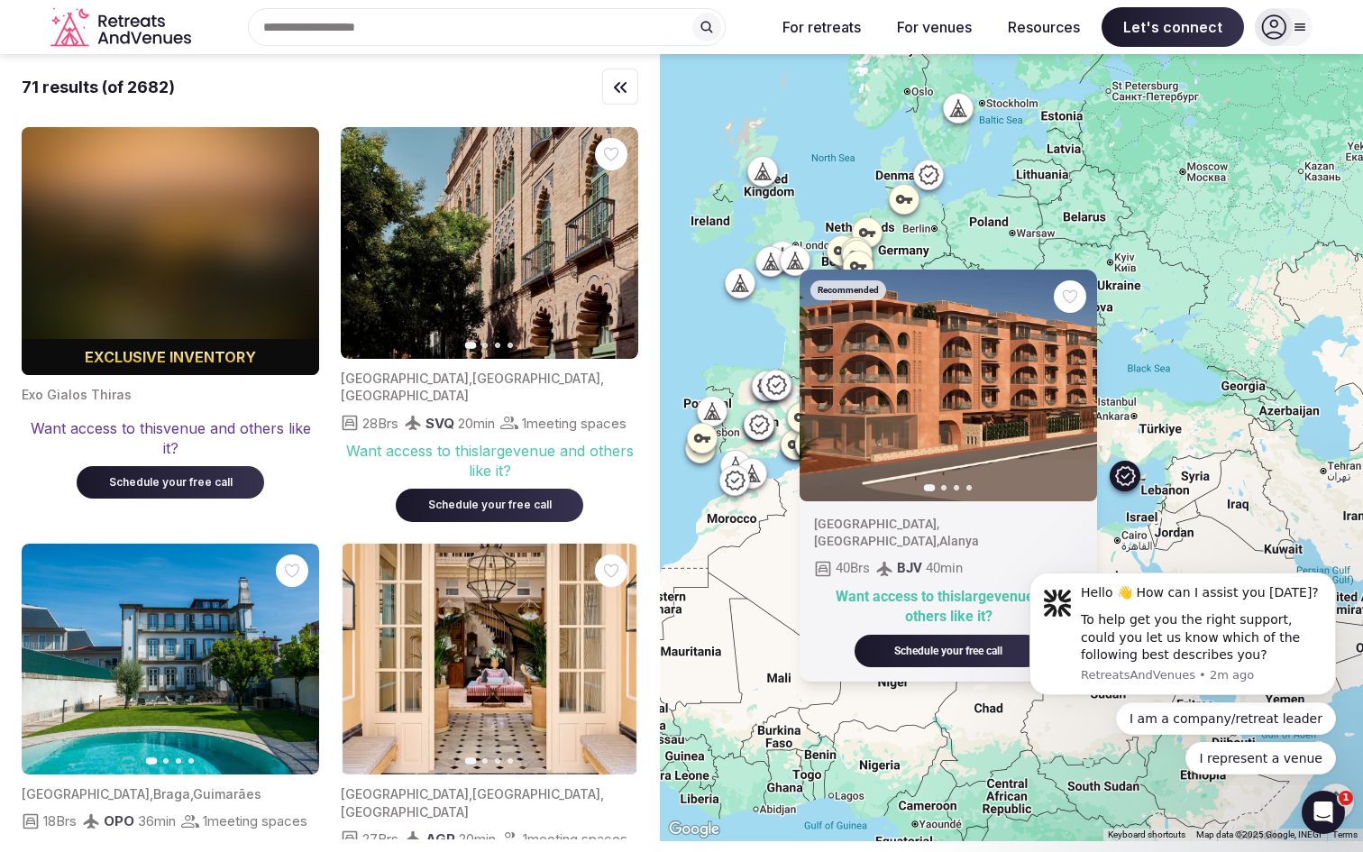
click at [1152, 406] on div "Recommended Previous slide Next slide [GEOGRAPHIC_DATA] , [GEOGRAPHIC_DATA] , […" at bounding box center [1011, 447] width 703 height 787
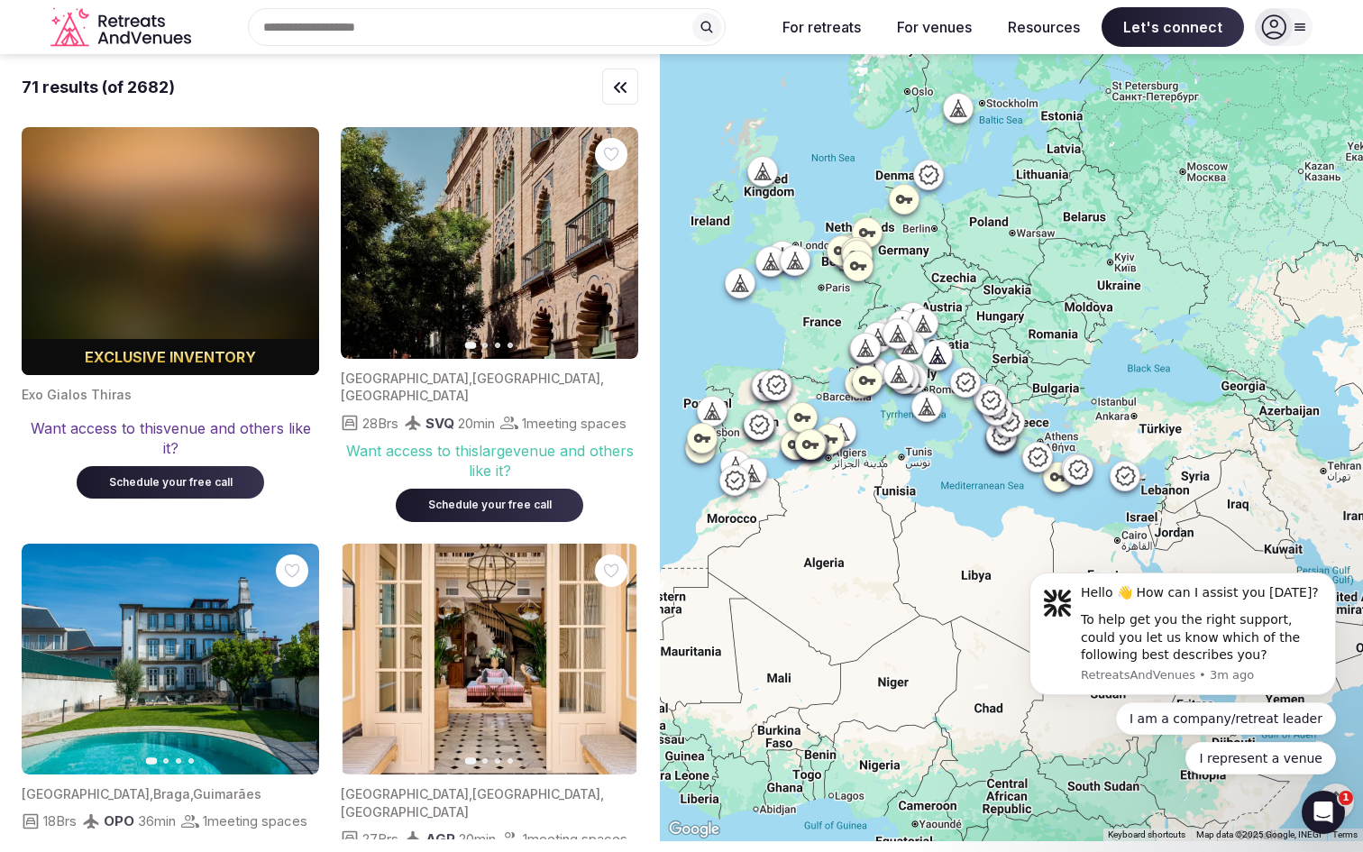
click at [1058, 487] on div at bounding box center [1058, 476] width 29 height 29
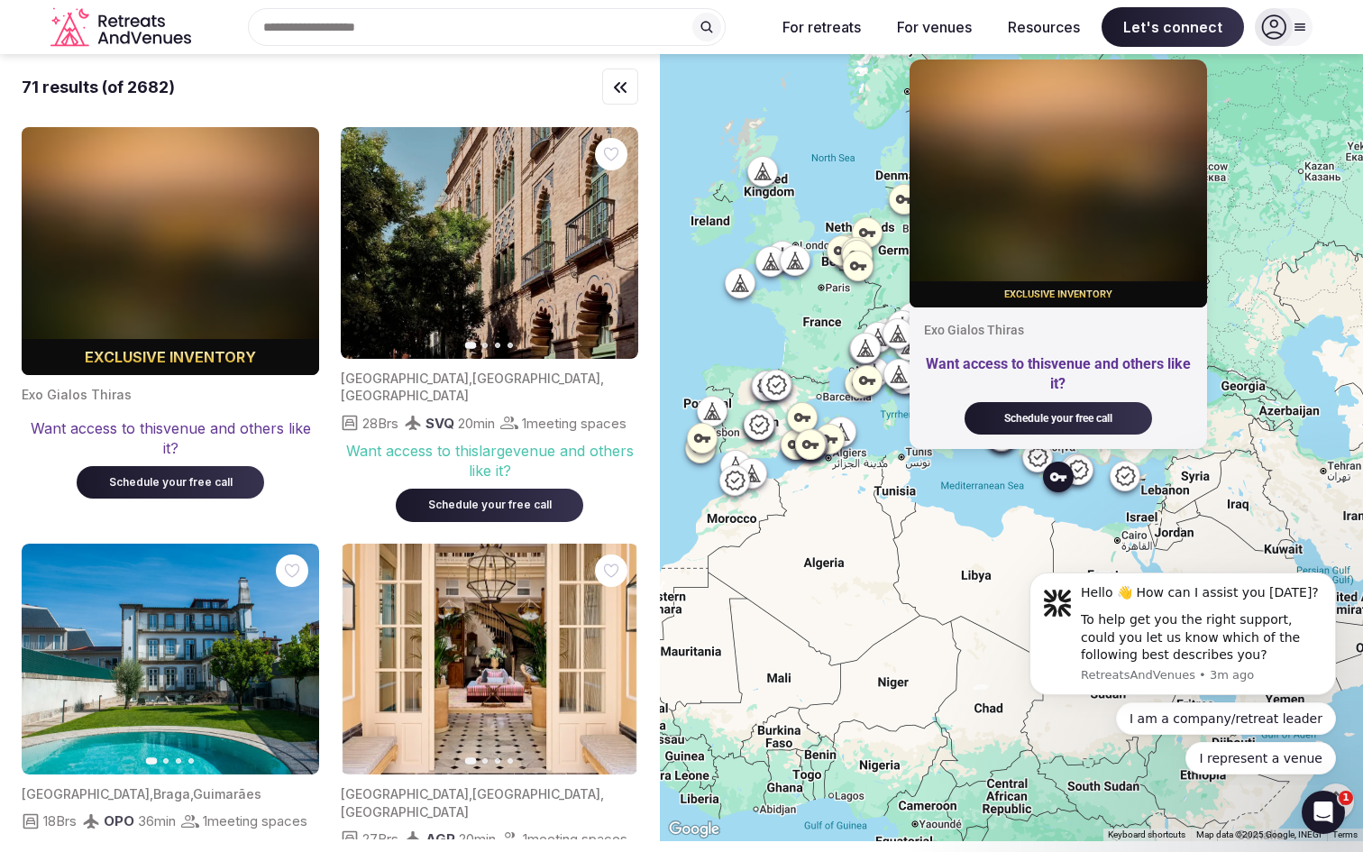
click at [957, 507] on div "Exclusive inventory Exo Gialos Thiras Want access to this venue and others like…" at bounding box center [1011, 447] width 703 height 787
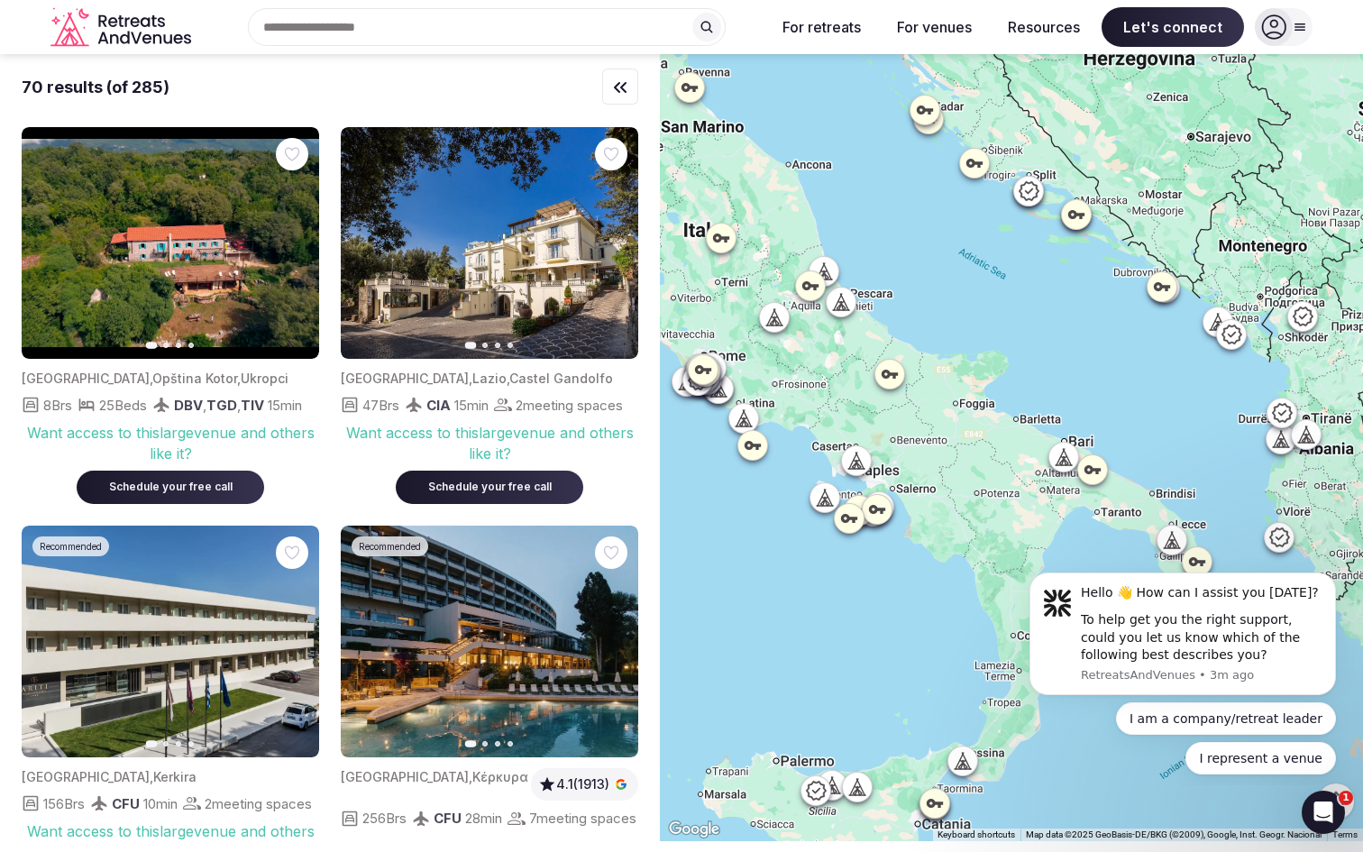
click at [1027, 190] on icon at bounding box center [1029, 190] width 22 height 22
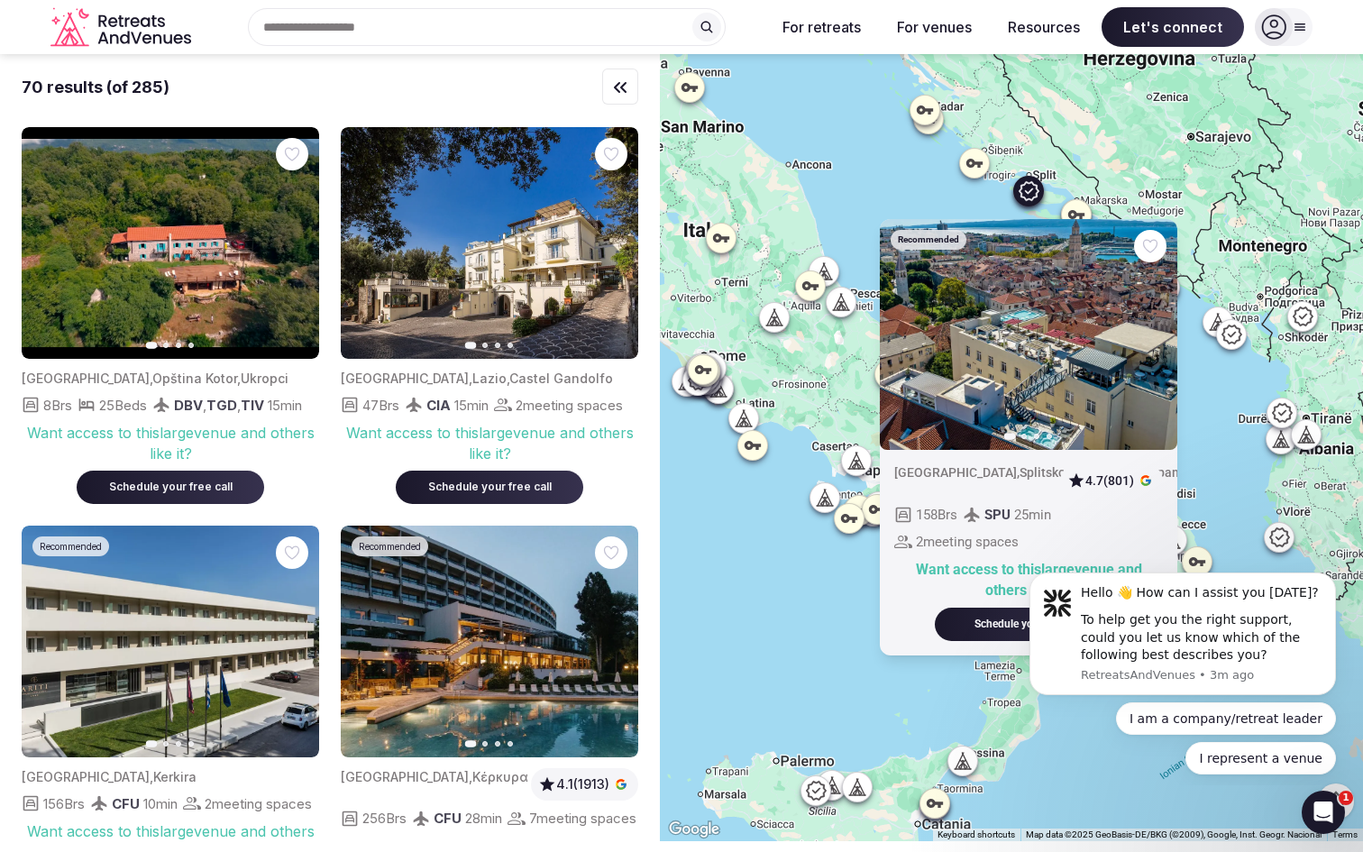
click at [971, 161] on icon at bounding box center [973, 163] width 16 height 9
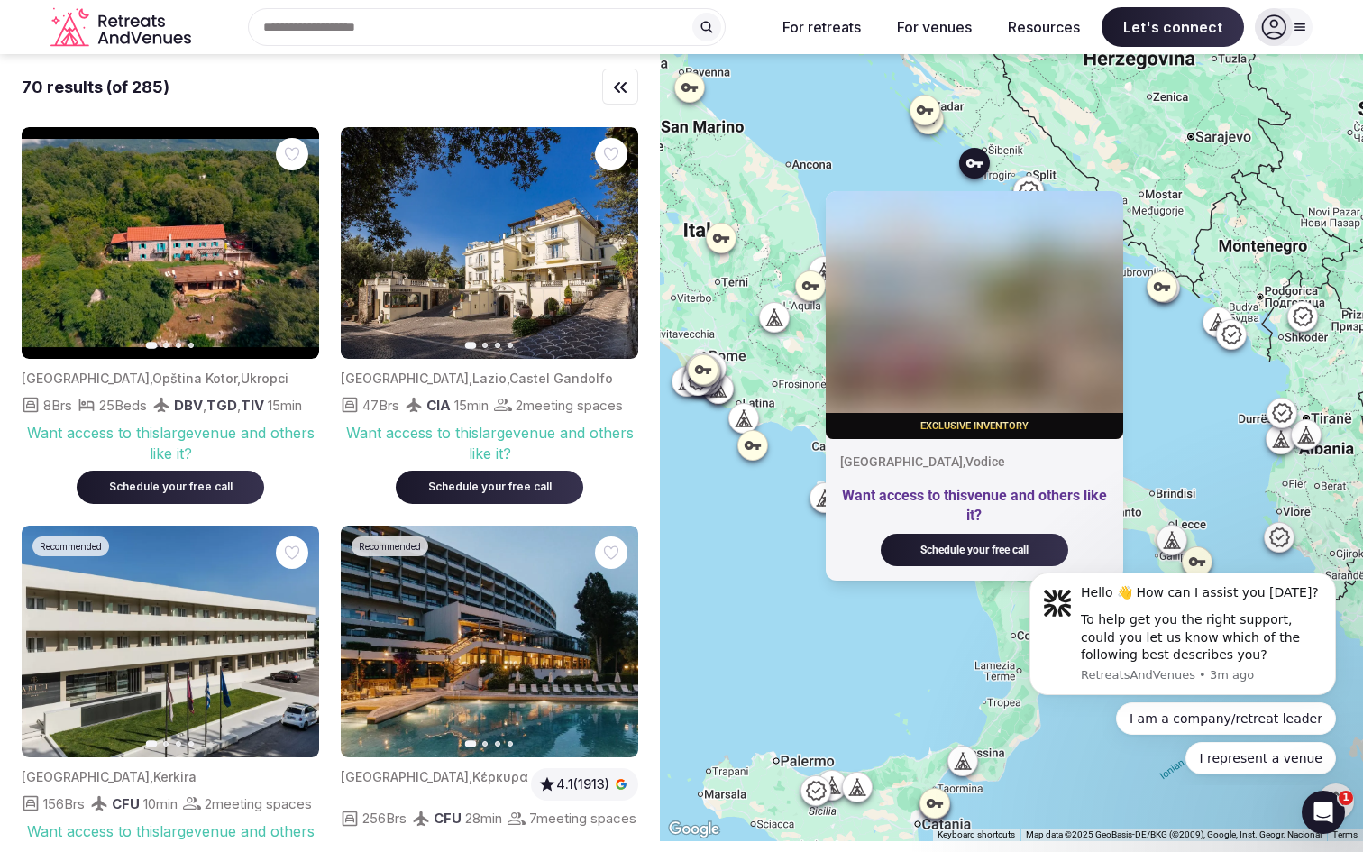
click at [932, 119] on icon at bounding box center [925, 110] width 18 height 18
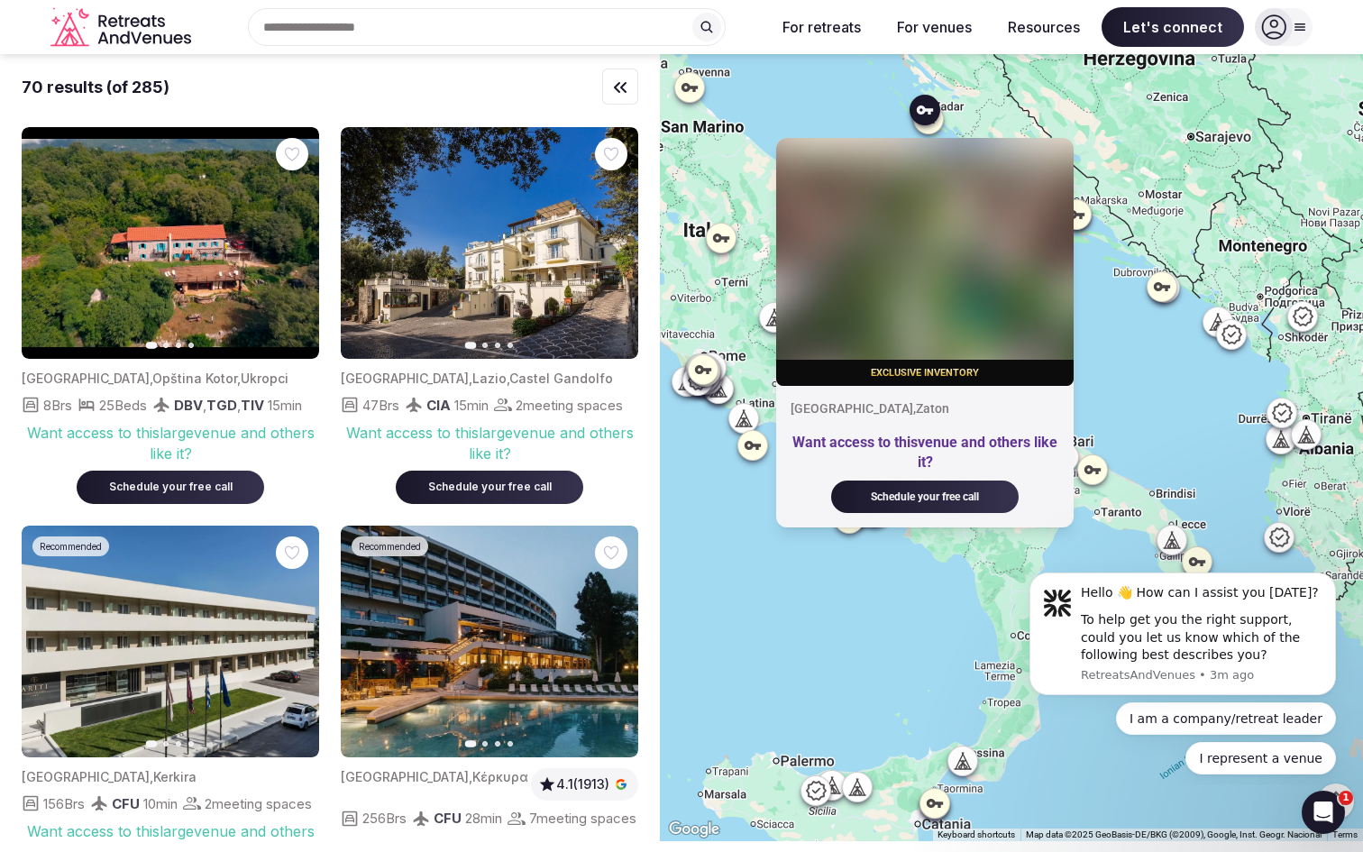
click at [927, 111] on icon at bounding box center [925, 109] width 16 height 9
